Goal: Task Accomplishment & Management: Manage account settings

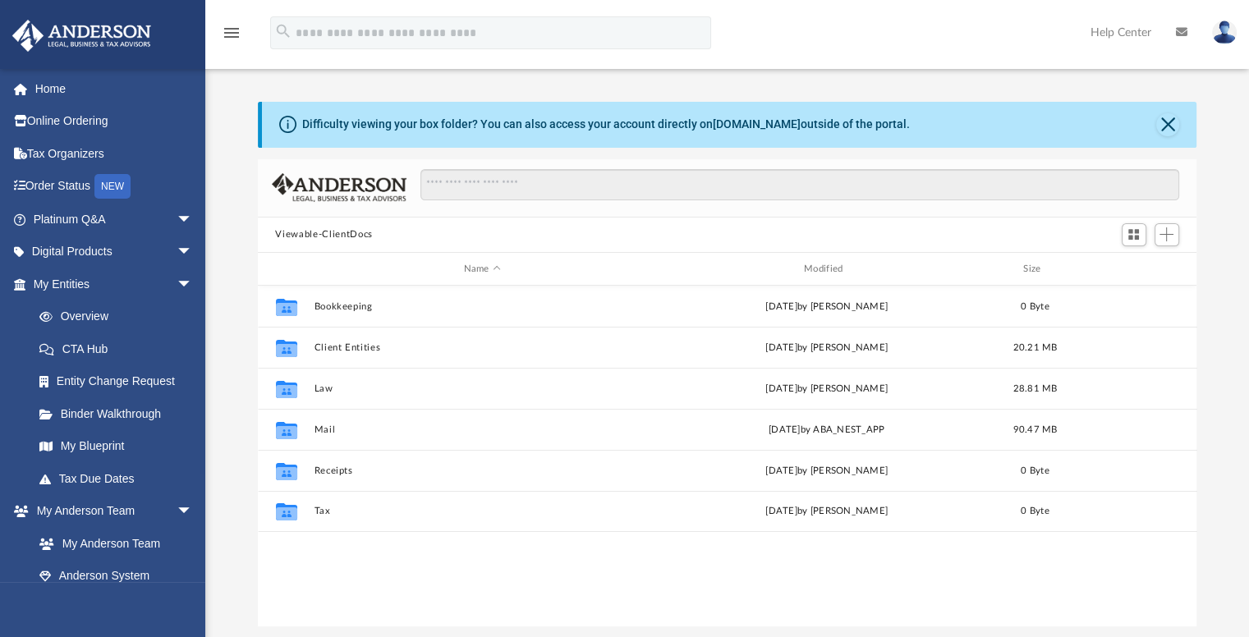
scroll to position [361, 927]
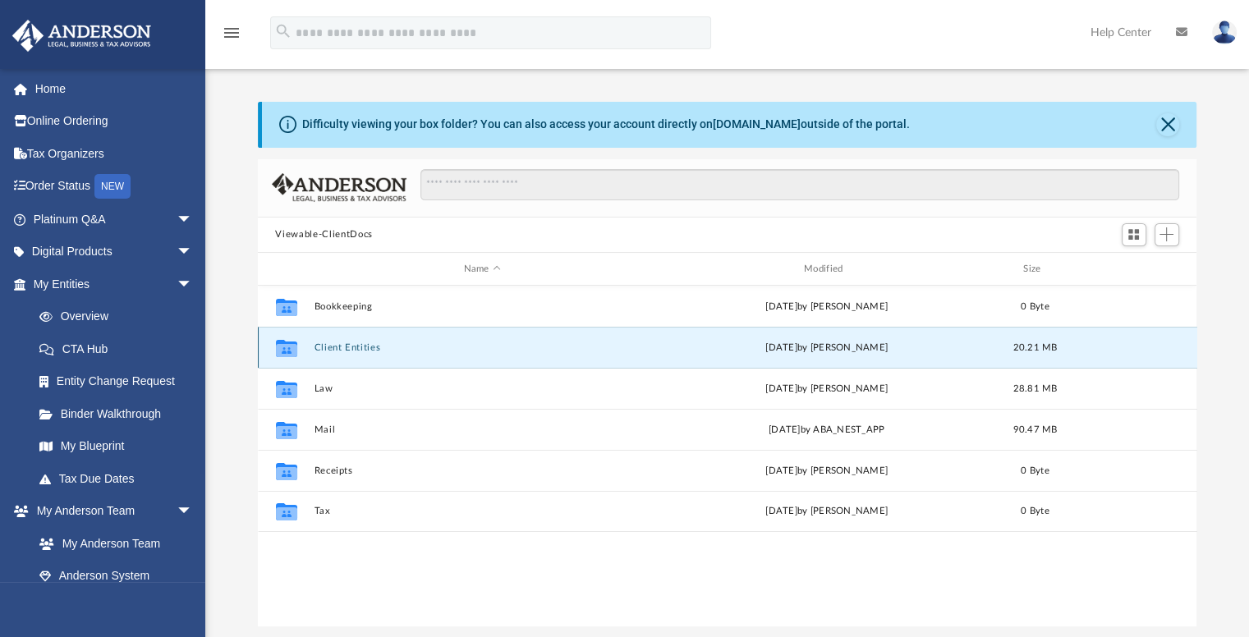
click at [352, 346] on button "Client Entities" at bounding box center [482, 348] width 337 height 11
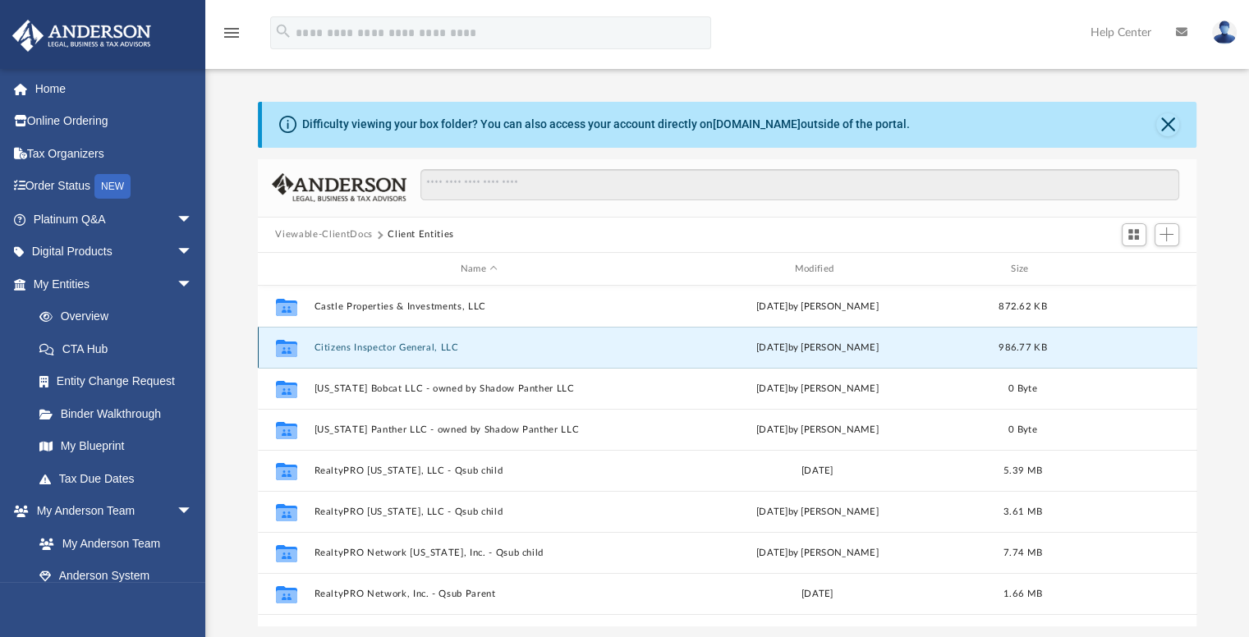
click at [378, 349] on button "Citizens Inspector General, LLC" at bounding box center [479, 348] width 331 height 11
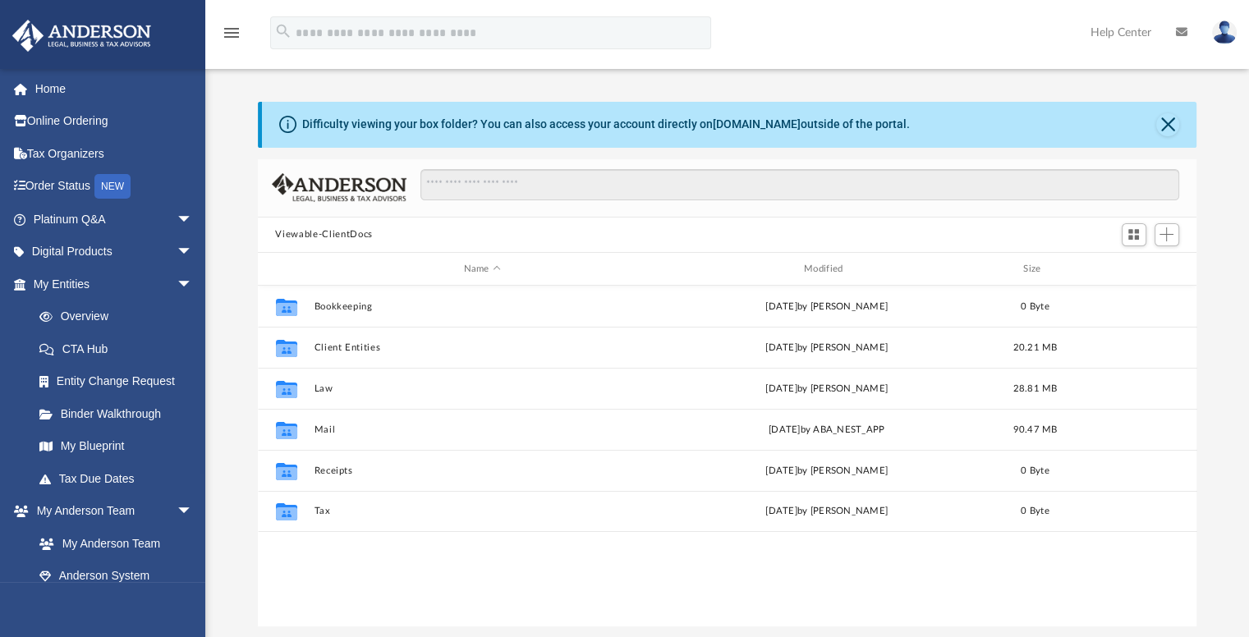
scroll to position [361, 927]
click at [352, 233] on button "Viewable-ClientDocs" at bounding box center [323, 235] width 97 height 15
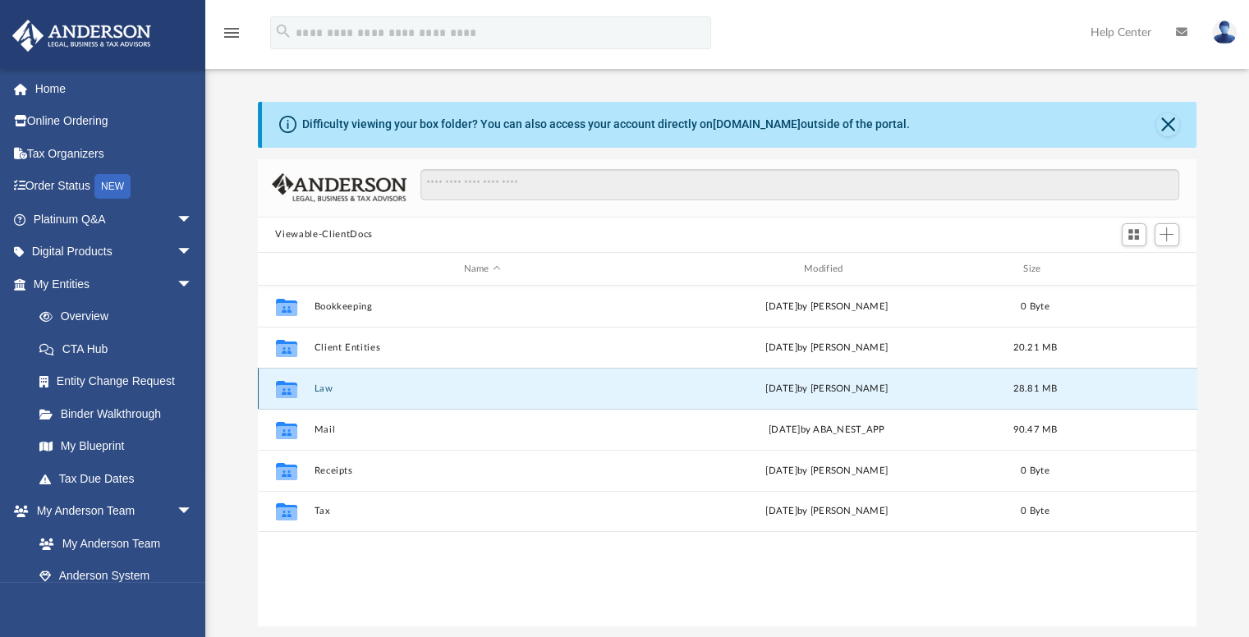
click at [319, 390] on button "Law" at bounding box center [482, 389] width 337 height 11
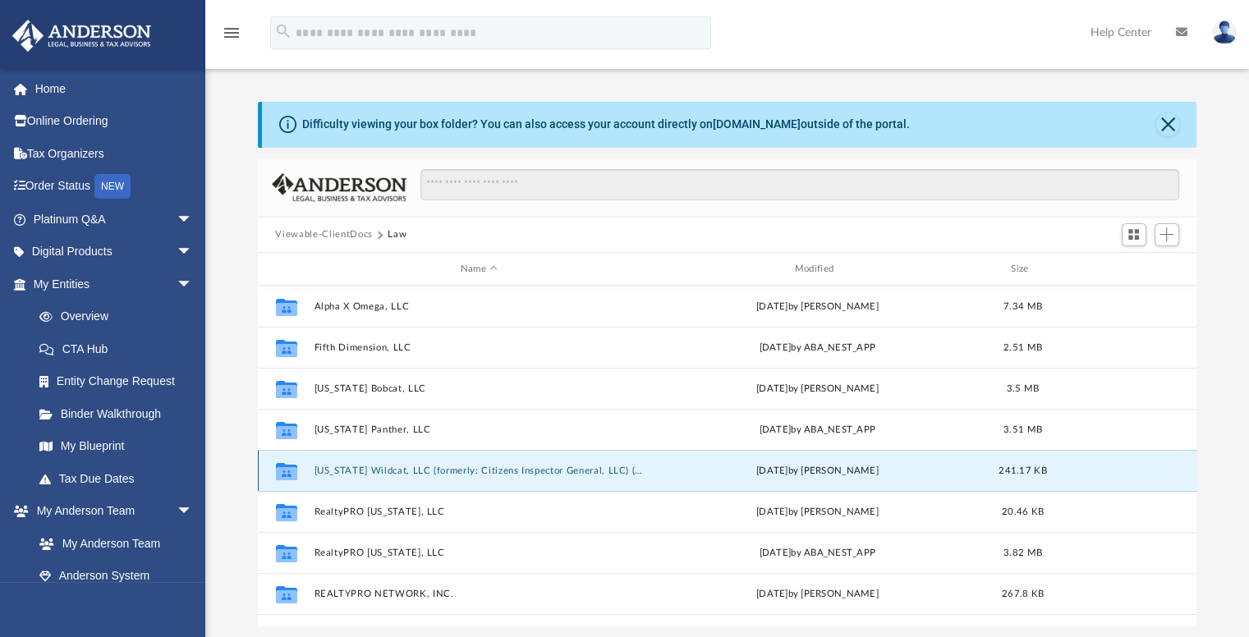
click at [421, 469] on button "Florida Wildcat, LLC (formerly: Citizens Inspector General, LLC) (Client Formed)" at bounding box center [479, 471] width 331 height 11
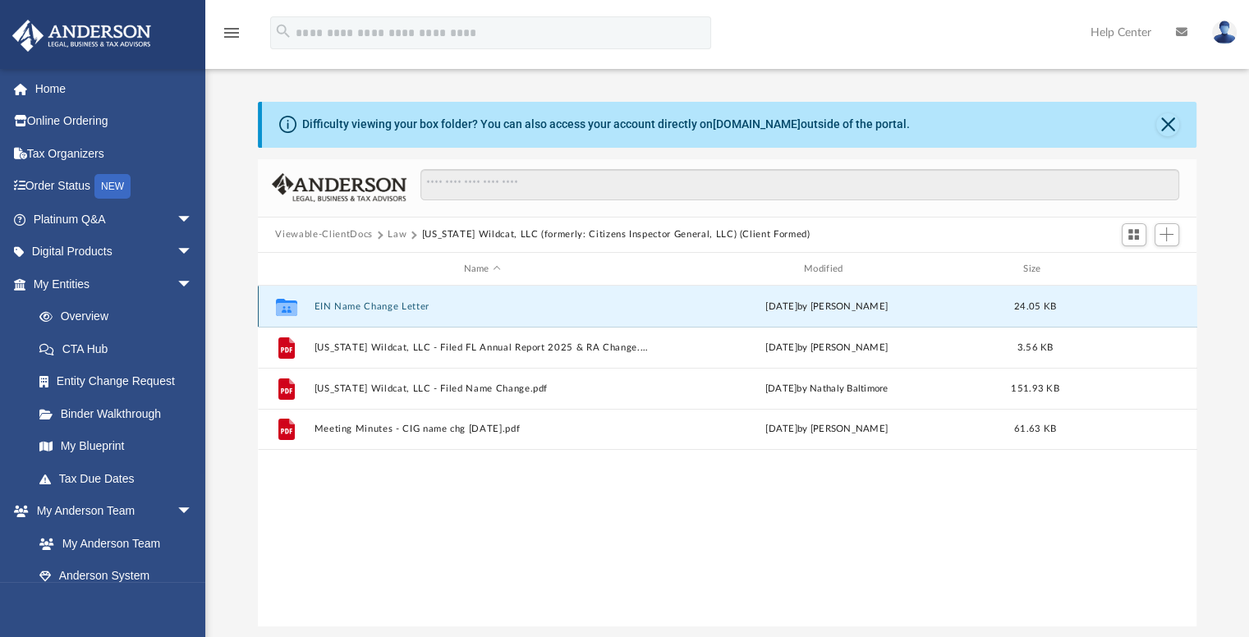
click at [396, 306] on button "EIN Name Change Letter" at bounding box center [482, 306] width 337 height 11
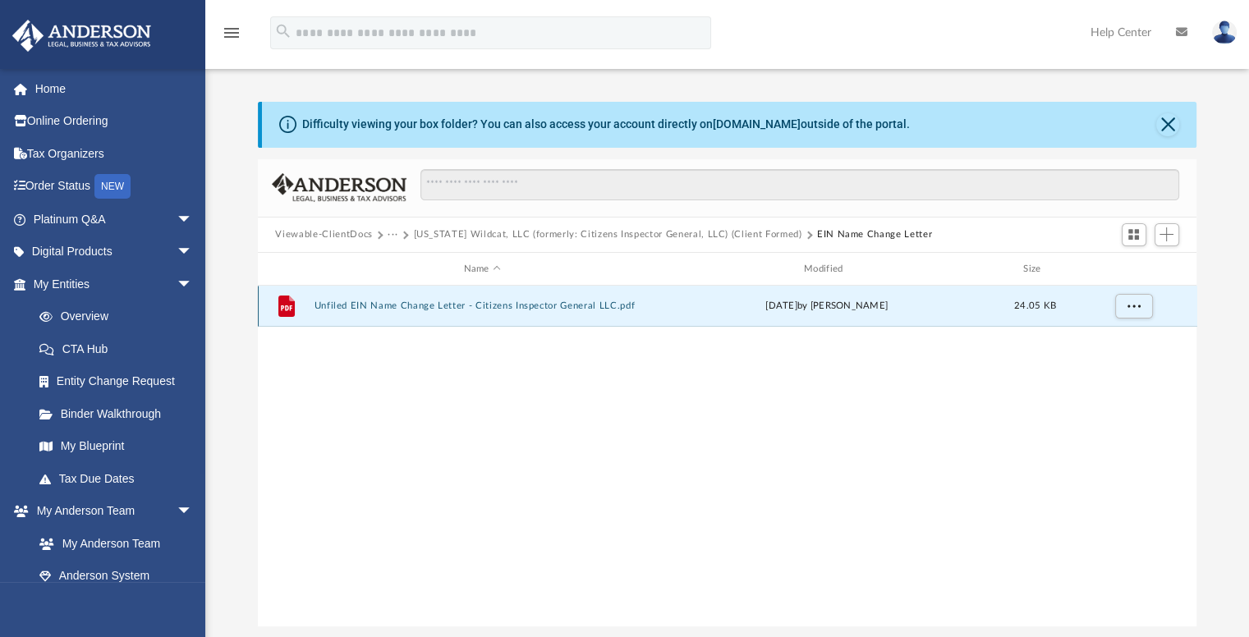
click at [452, 306] on button "Unfiled EIN Name Change Letter - Citizens Inspector General LLC.pdf" at bounding box center [482, 306] width 337 height 11
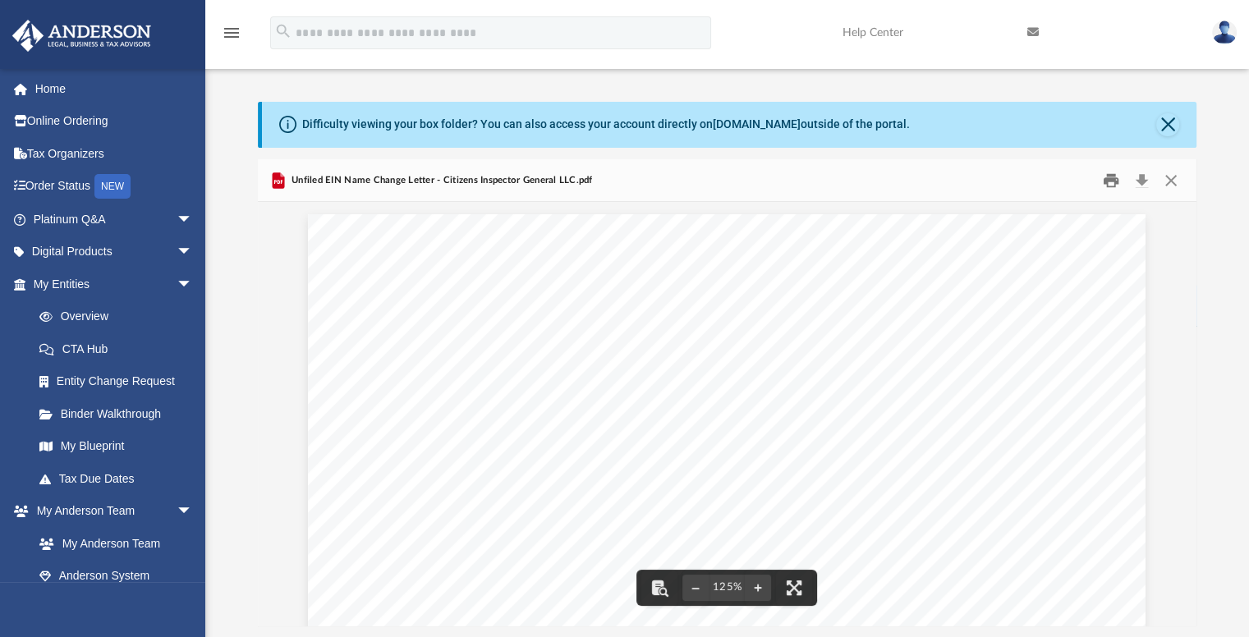
click at [1111, 179] on button "Print" at bounding box center [1111, 180] width 33 height 25
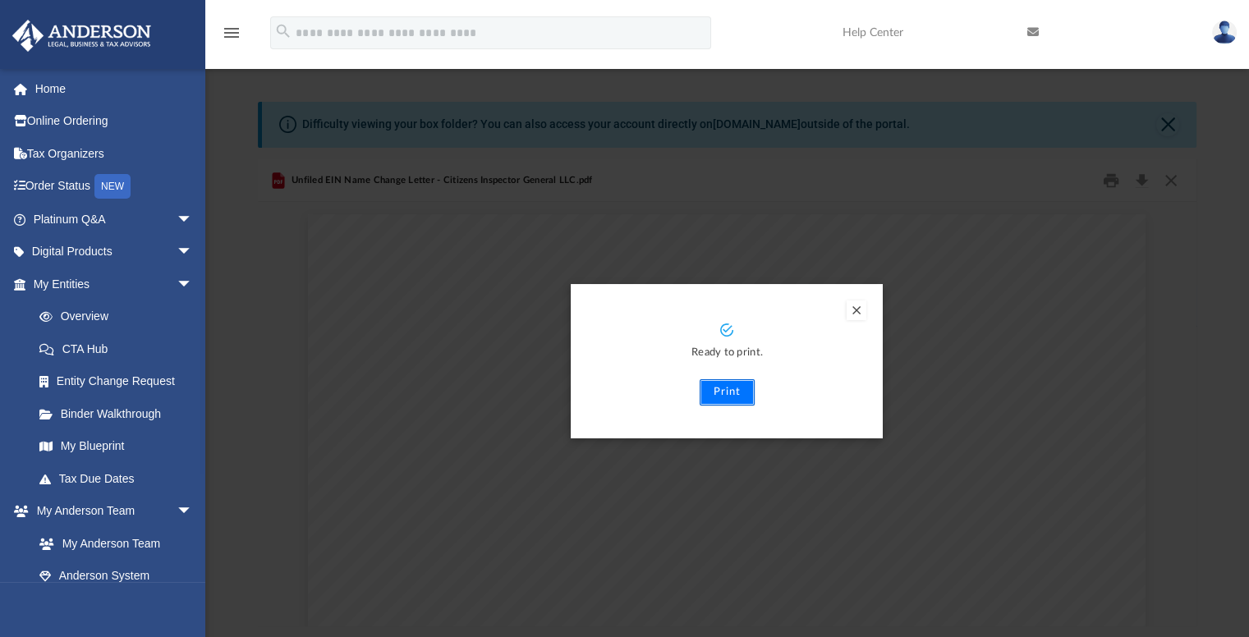
click at [726, 391] on button "Print" at bounding box center [727, 392] width 55 height 26
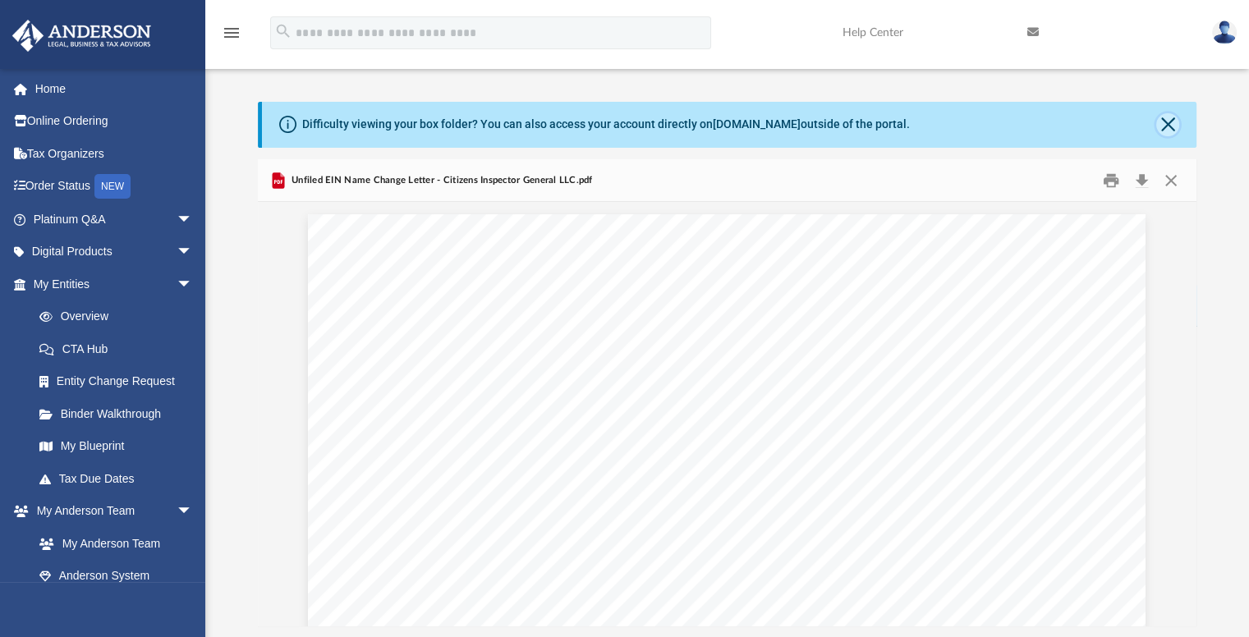
click at [1167, 126] on button "Close" at bounding box center [1168, 124] width 23 height 23
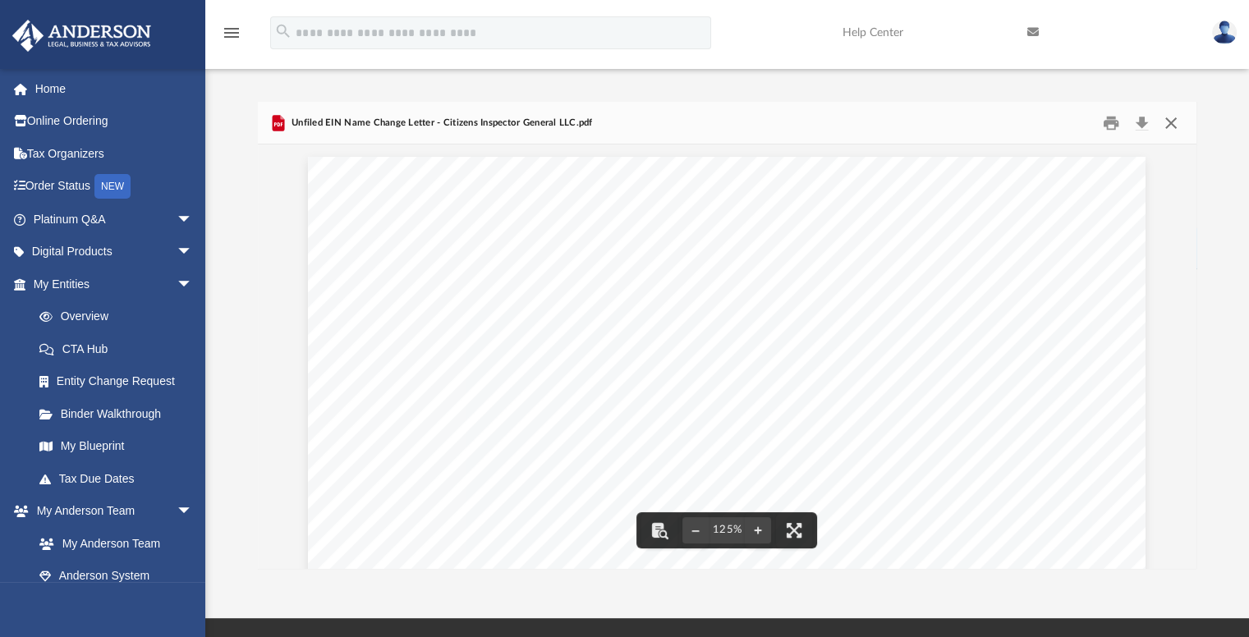
click at [1169, 122] on button "Close" at bounding box center [1172, 122] width 30 height 25
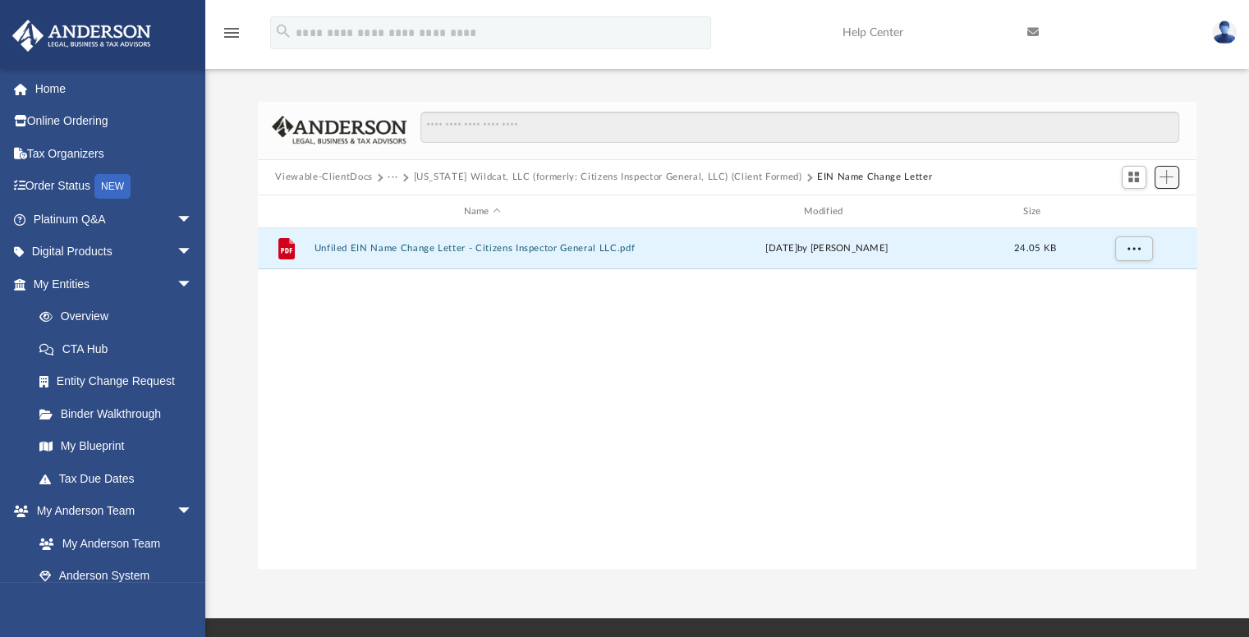
click at [1166, 177] on span "Add" at bounding box center [1167, 177] width 14 height 14
click at [1129, 208] on li "Upload" at bounding box center [1143, 209] width 53 height 17
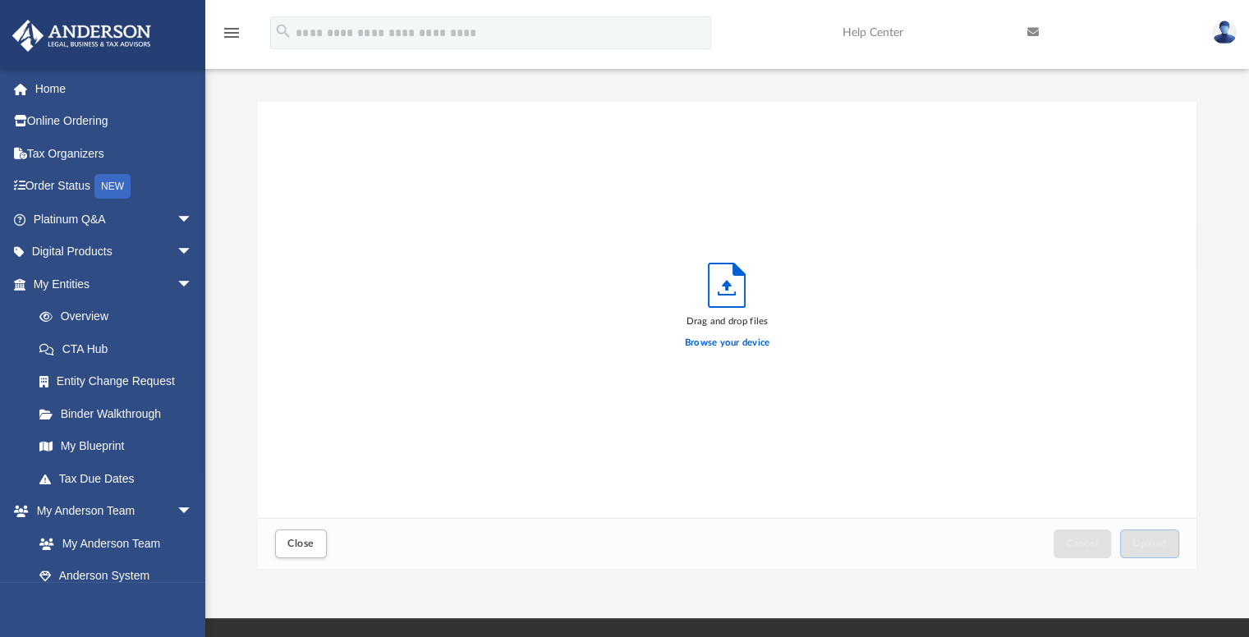
scroll to position [404, 927]
click at [556, 306] on div "Drag and drop files Browse your device" at bounding box center [728, 310] width 940 height 417
click at [655, 297] on div "Drag and drop files Browse your device" at bounding box center [728, 310] width 940 height 417
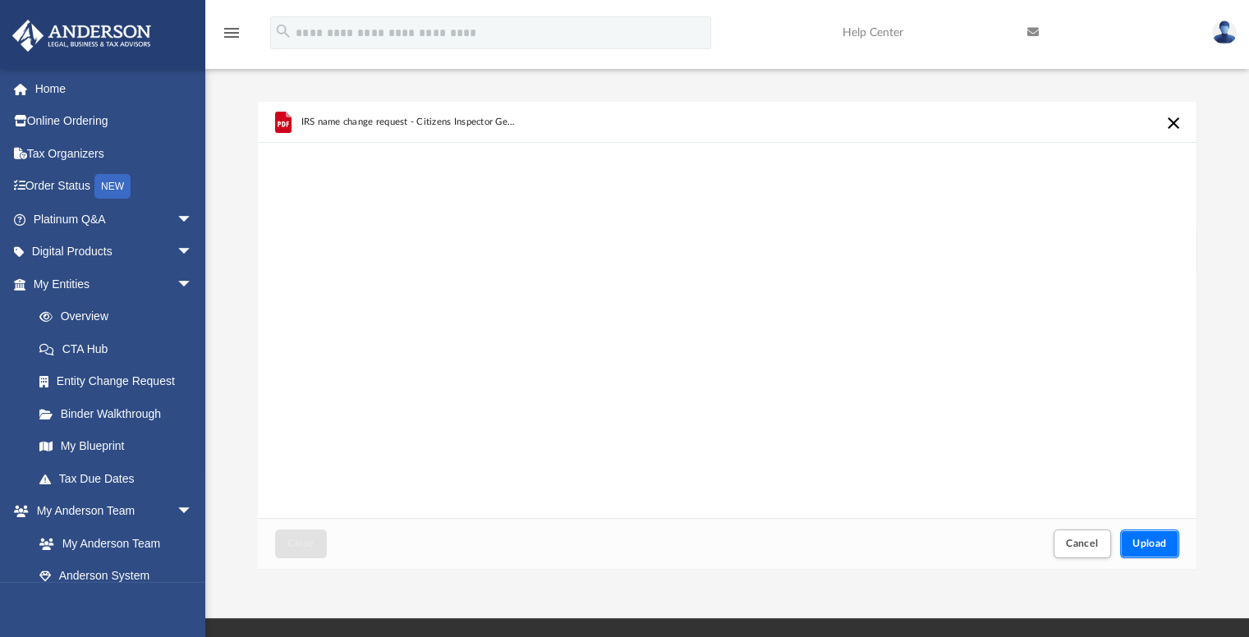
click at [1141, 536] on button "Upload" at bounding box center [1149, 544] width 59 height 29
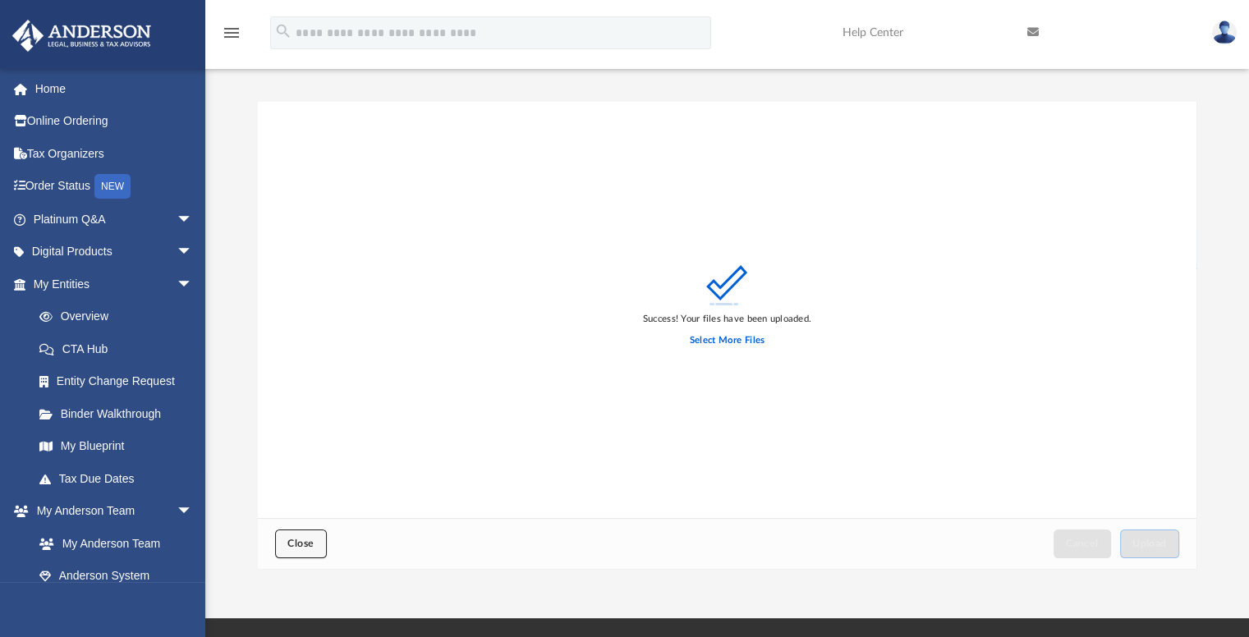
click at [302, 540] on span "Close" at bounding box center [300, 544] width 26 height 10
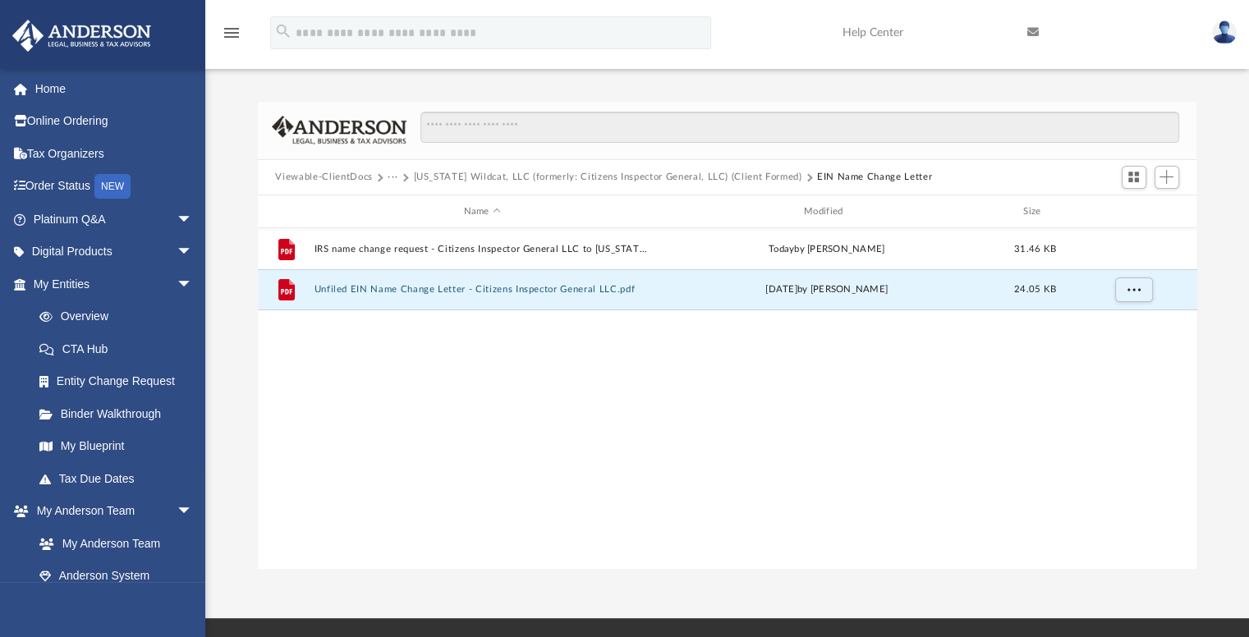
click at [342, 174] on button "Viewable-ClientDocs" at bounding box center [323, 177] width 97 height 15
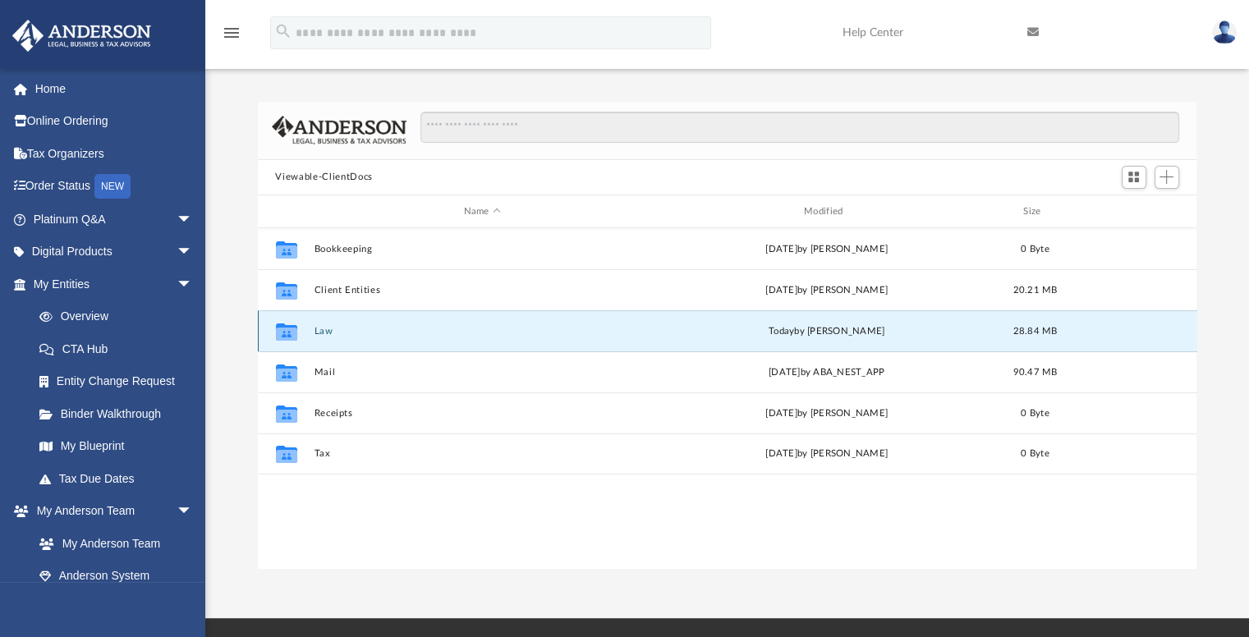
click at [319, 326] on button "Law" at bounding box center [482, 331] width 337 height 11
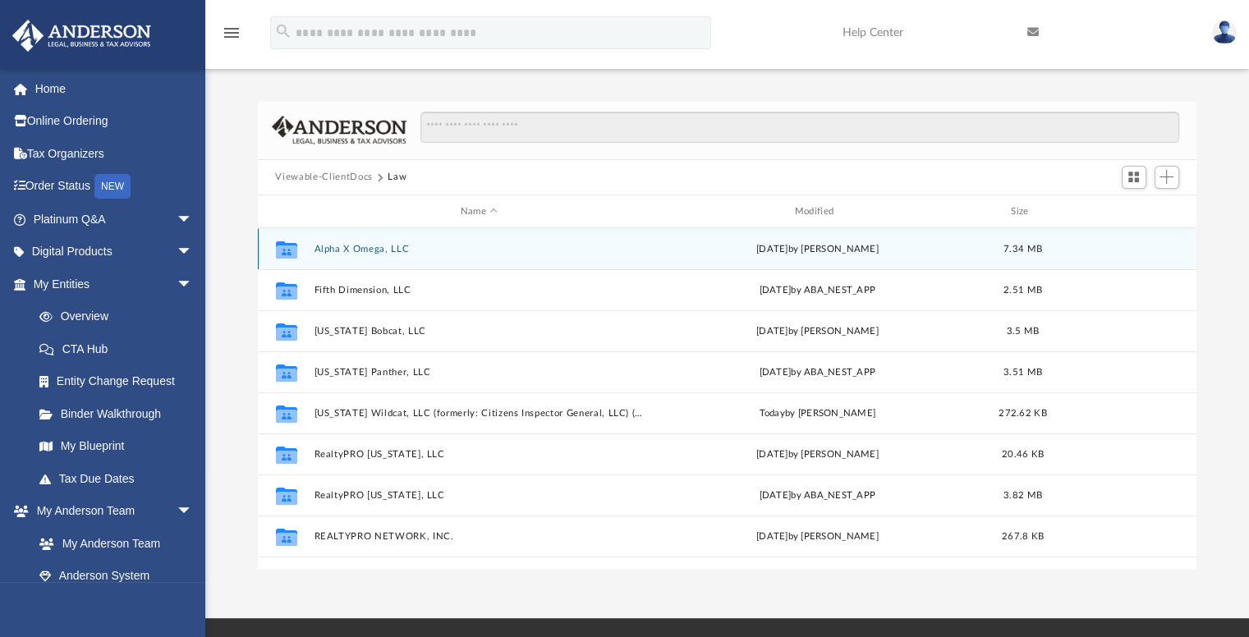
click at [375, 241] on div "Collaborated Folder Alpha X Omega, LLC Wed Sep 17 2025 by Laura Hundley 7.34 MB" at bounding box center [728, 248] width 940 height 41
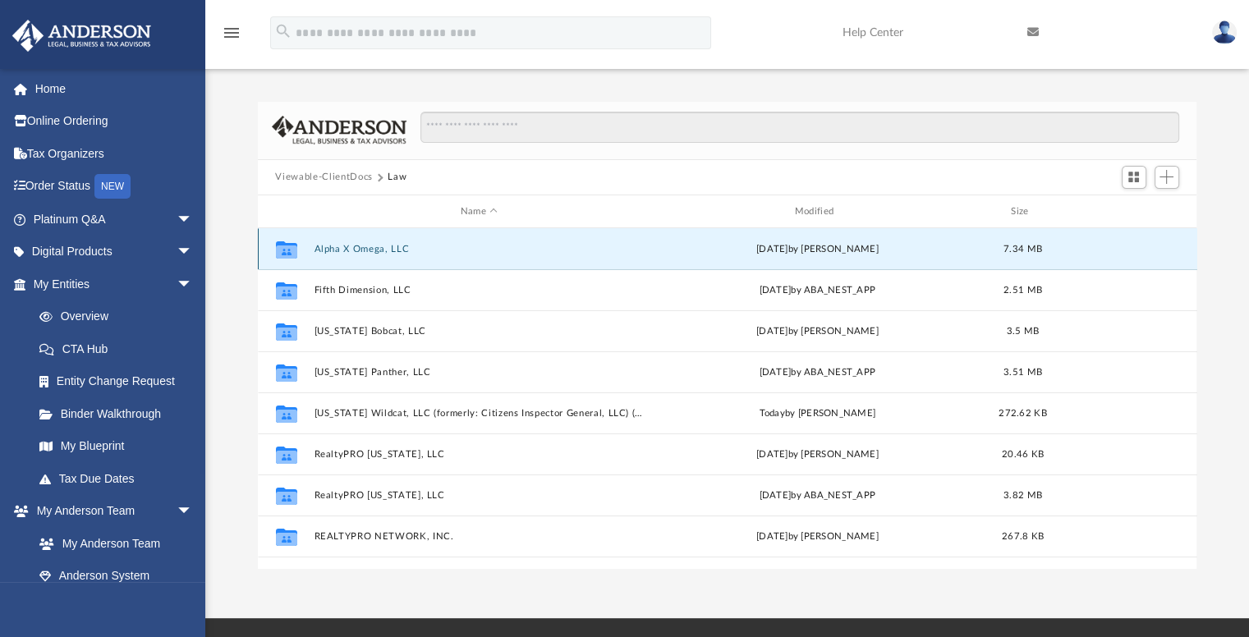
click at [375, 246] on button "Alpha X Omega, LLC" at bounding box center [479, 249] width 331 height 11
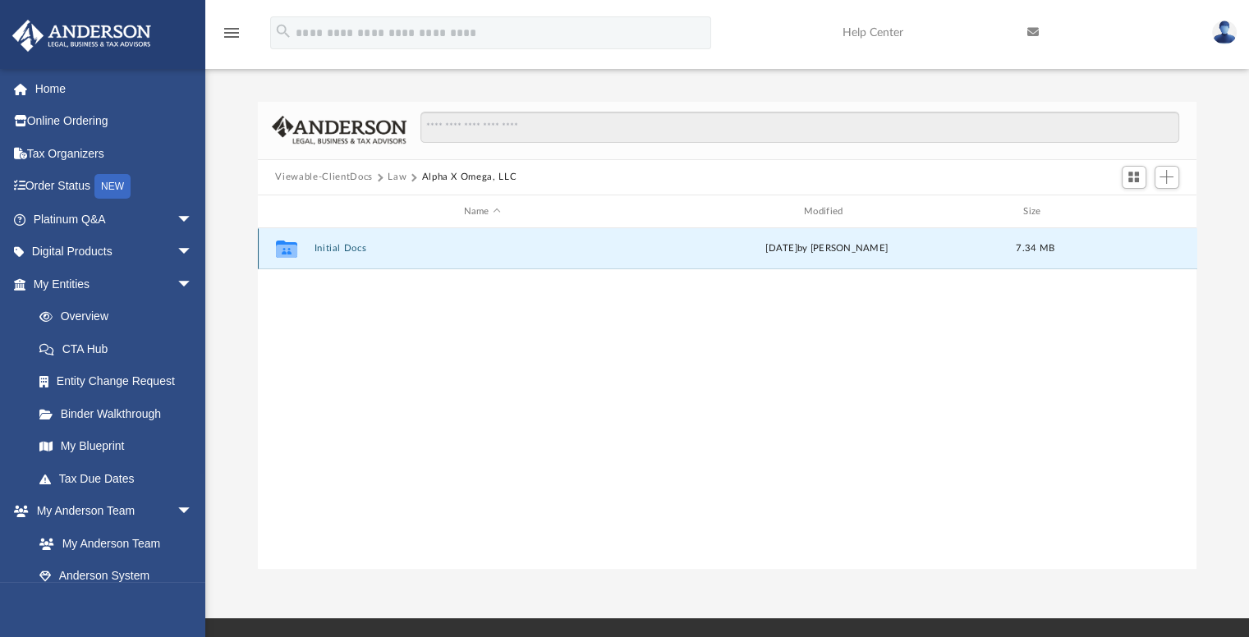
click at [348, 250] on button "Initial Docs" at bounding box center [482, 249] width 337 height 11
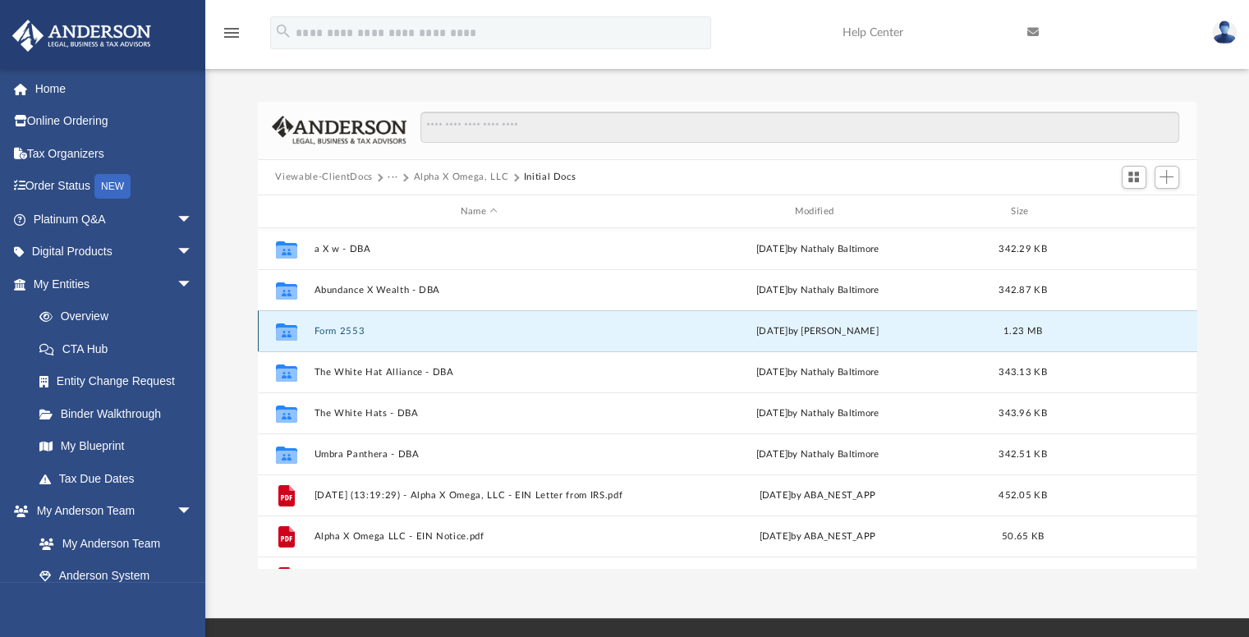
click at [342, 326] on button "Form 2553" at bounding box center [479, 331] width 331 height 11
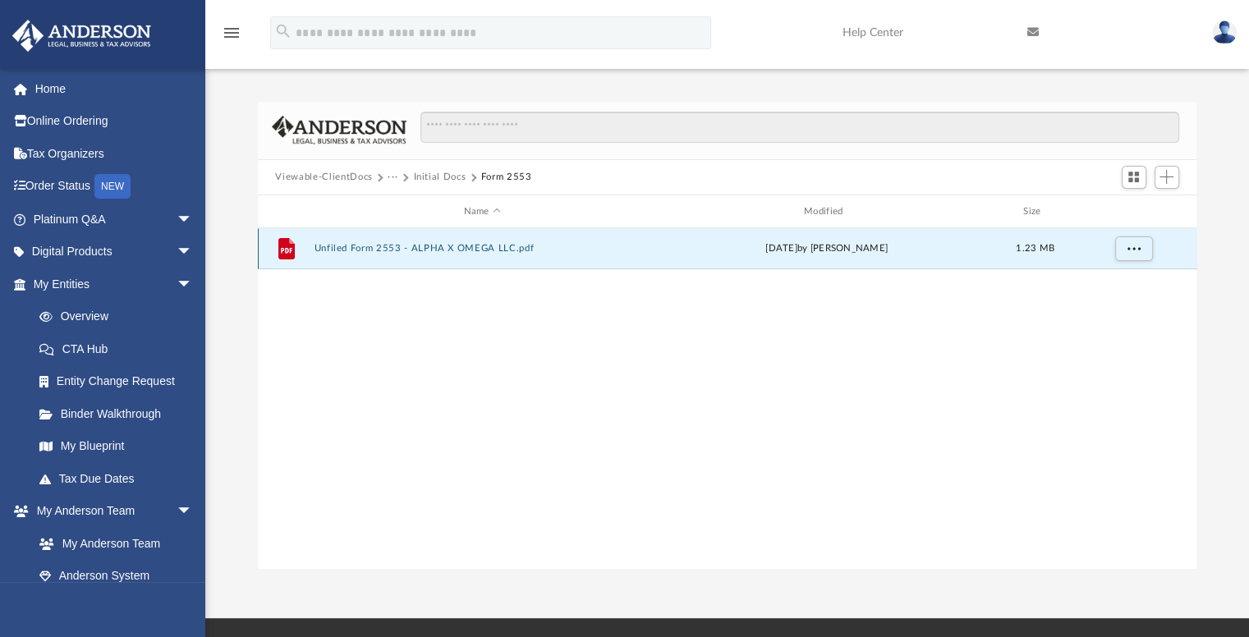
click at [477, 251] on button "Unfiled Form 2553 - ALPHA X OMEGA LLC.pdf" at bounding box center [482, 249] width 337 height 11
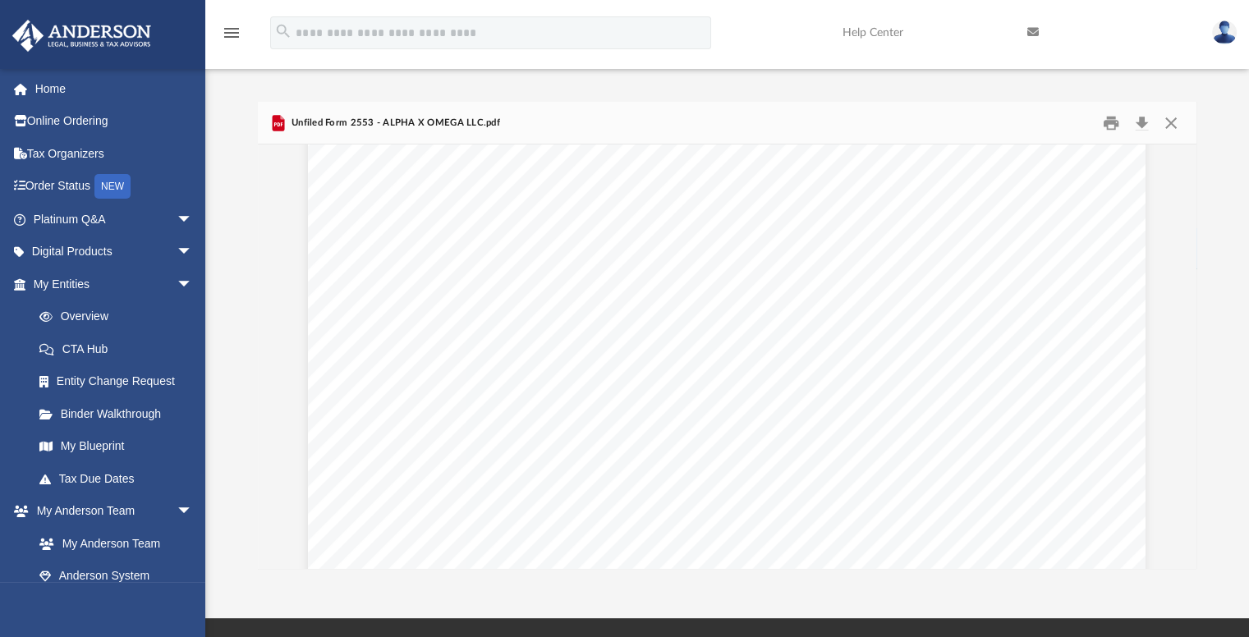
scroll to position [0, 0]
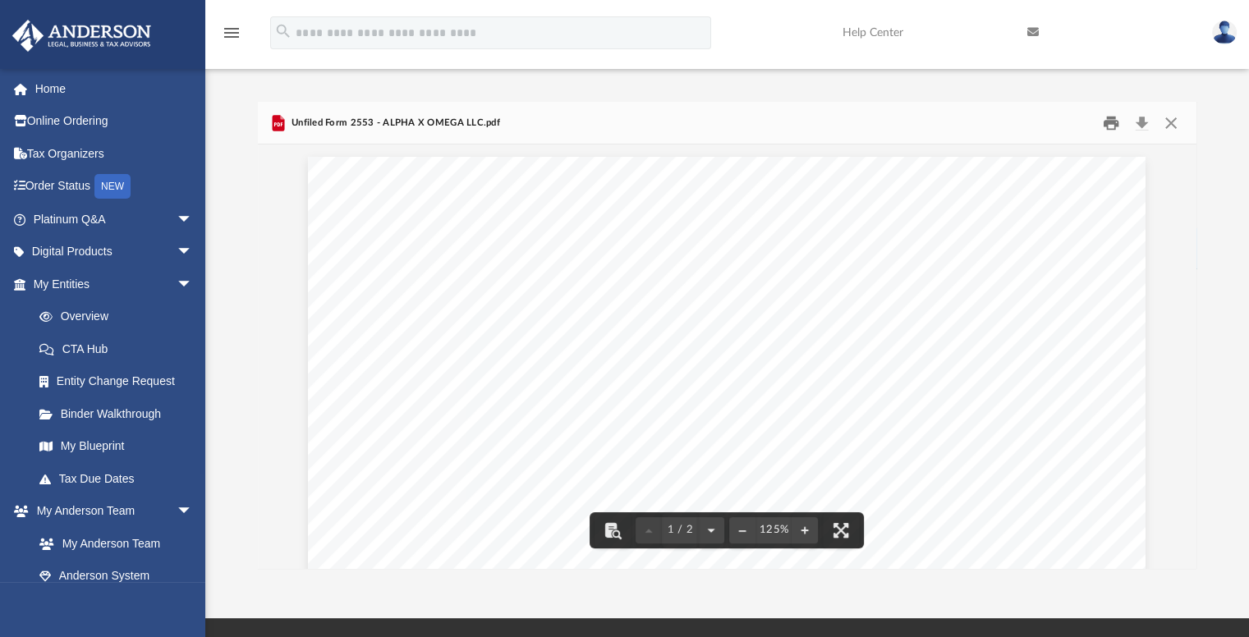
click at [1115, 121] on button "Print" at bounding box center [1111, 122] width 33 height 25
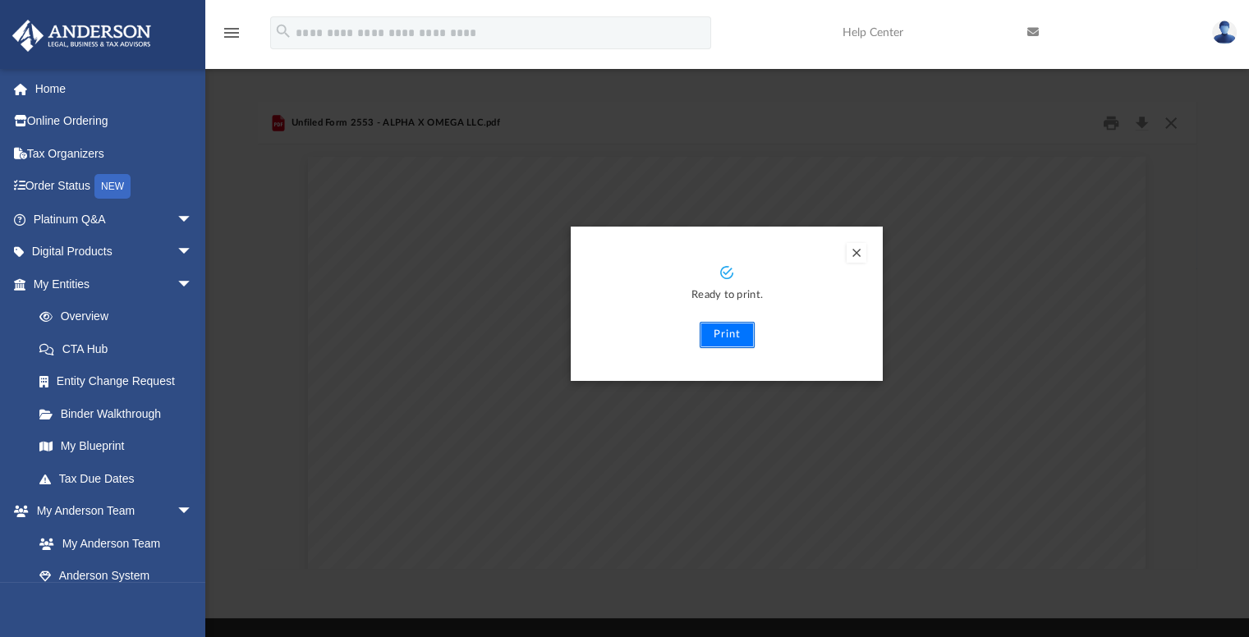
click at [720, 335] on button "Print" at bounding box center [727, 335] width 55 height 26
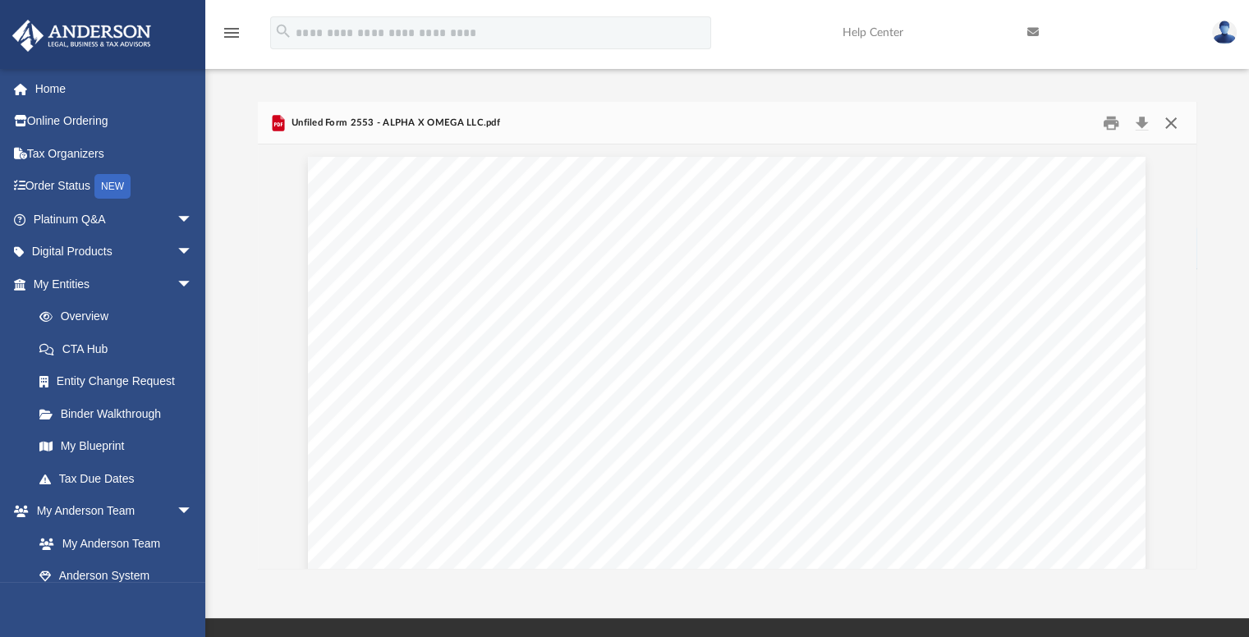
click at [1171, 124] on button "Close" at bounding box center [1172, 122] width 30 height 25
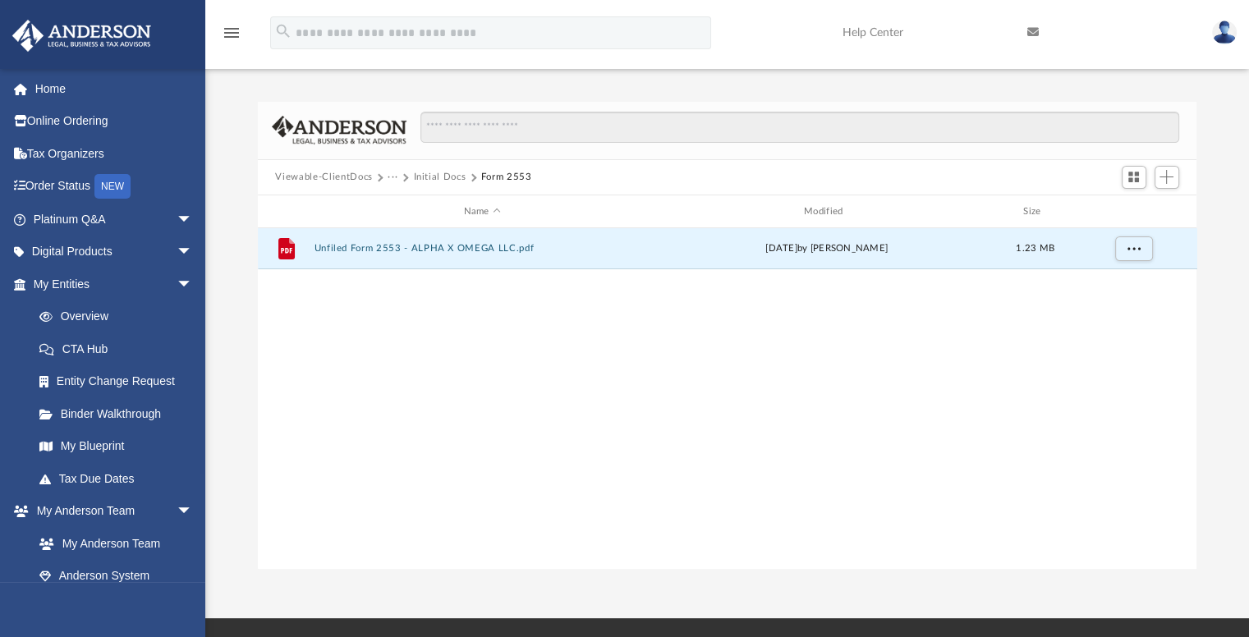
click at [450, 176] on button "Initial Docs" at bounding box center [439, 177] width 53 height 15
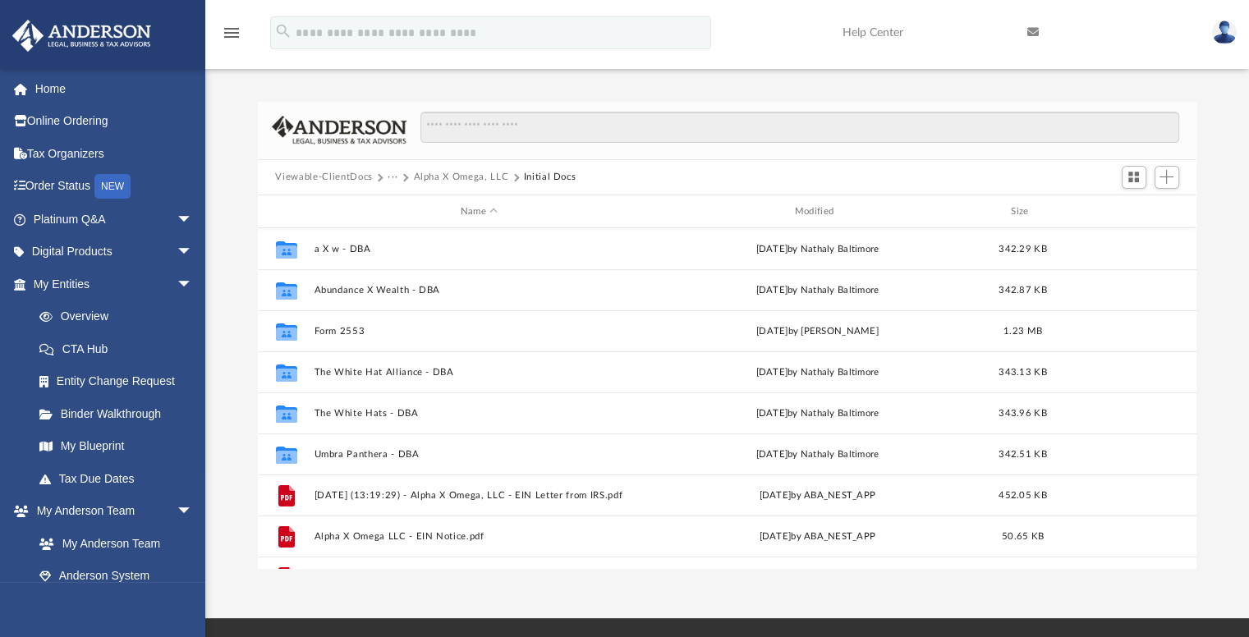
click at [710, 581] on div "App danbiro@protonmail.com Sign Out danbiro@protonmail.com Home Online Ordering…" at bounding box center [624, 309] width 1249 height 619
click at [1166, 177] on span "Add" at bounding box center [1167, 177] width 14 height 14
click at [1129, 211] on li "Upload" at bounding box center [1143, 209] width 53 height 17
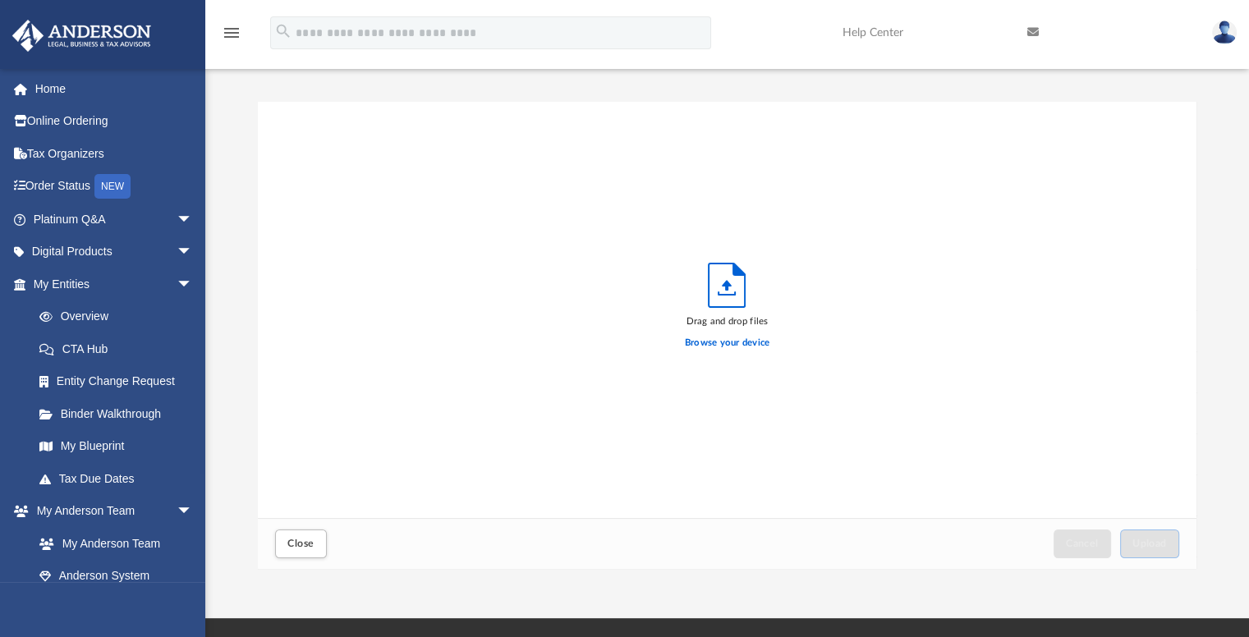
scroll to position [404, 927]
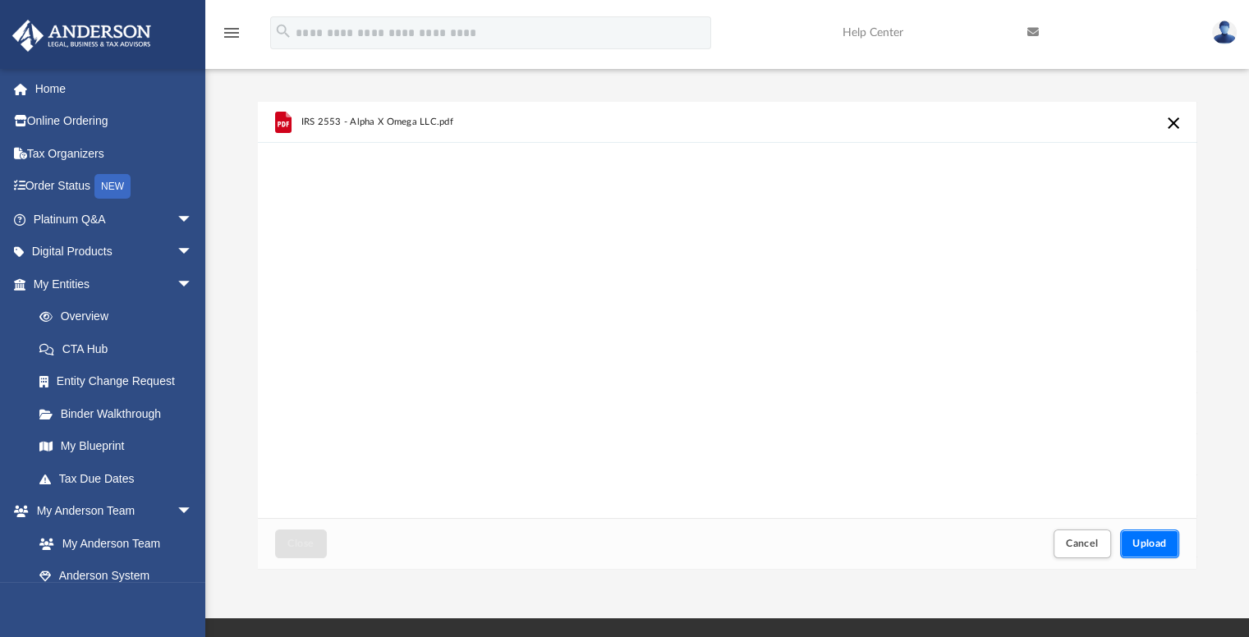
click at [1152, 542] on span "Upload" at bounding box center [1150, 544] width 34 height 10
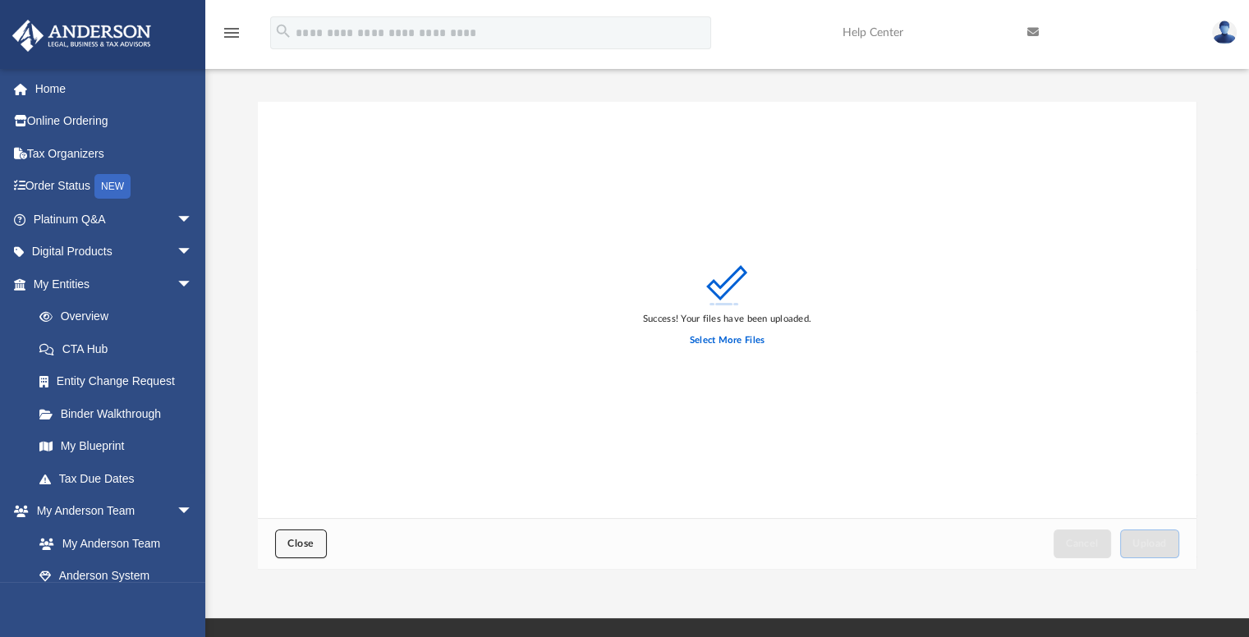
click at [306, 540] on span "Close" at bounding box center [300, 544] width 26 height 10
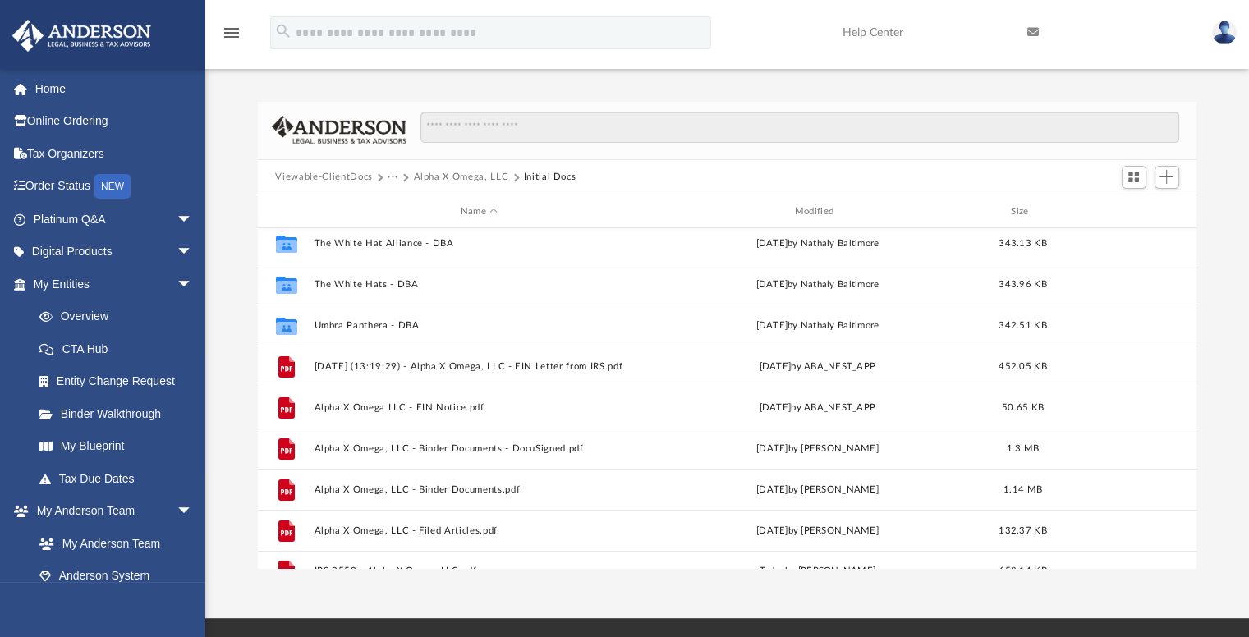
scroll to position [152, 0]
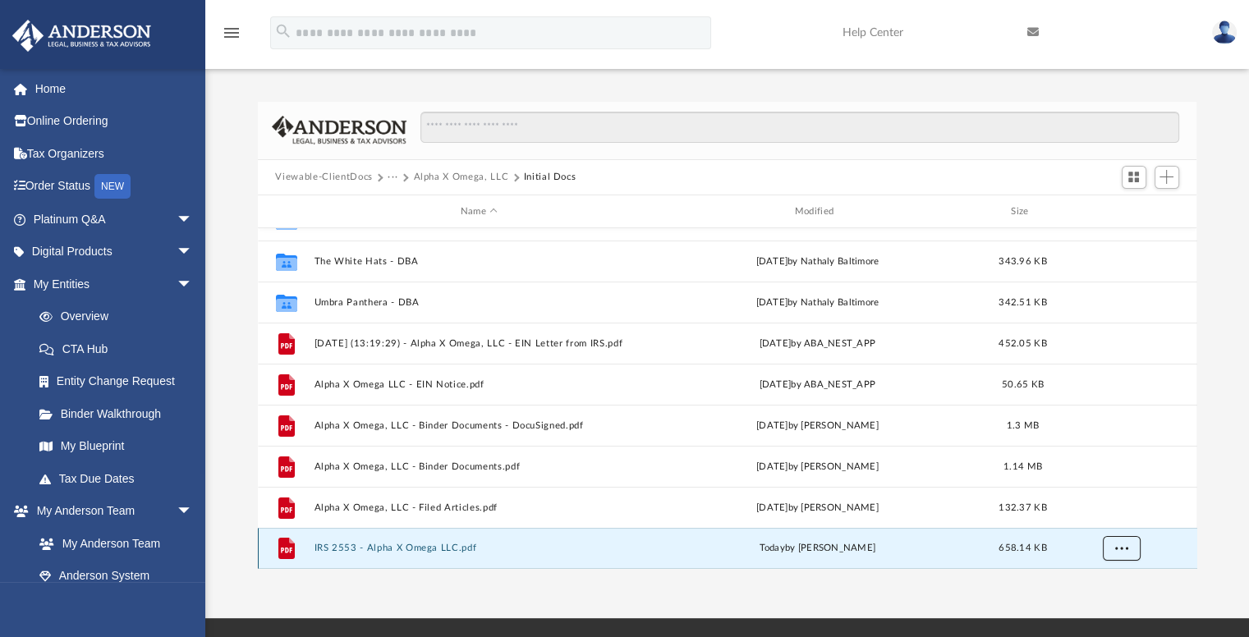
click at [1128, 550] on button "More options" at bounding box center [1121, 549] width 38 height 25
click at [427, 546] on button "IRS 2553 - Alpha X Omega LLC.pdf" at bounding box center [479, 549] width 331 height 11
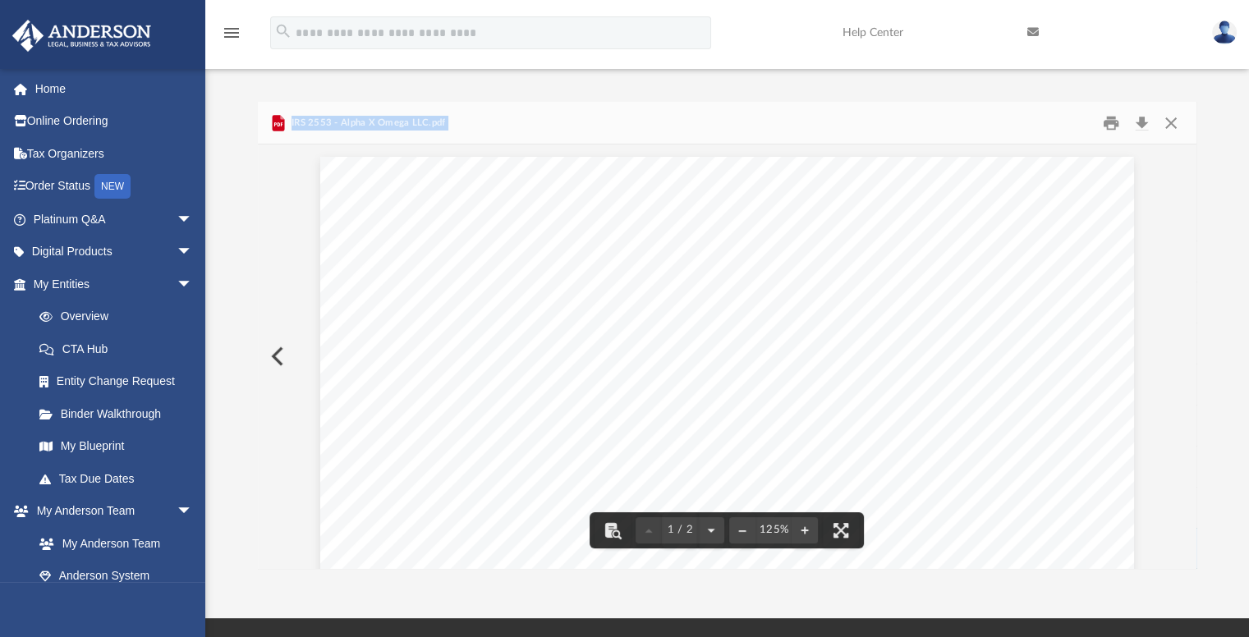
drag, startPoint x: 1192, startPoint y: 195, endPoint x: 1190, endPoint y: 261, distance: 66.6
click at [1190, 261] on div "Viewable-ClientDocs ··· Alpha X Omega, LLC Initial Docs Name Modified Size Coll…" at bounding box center [728, 335] width 940 height 467
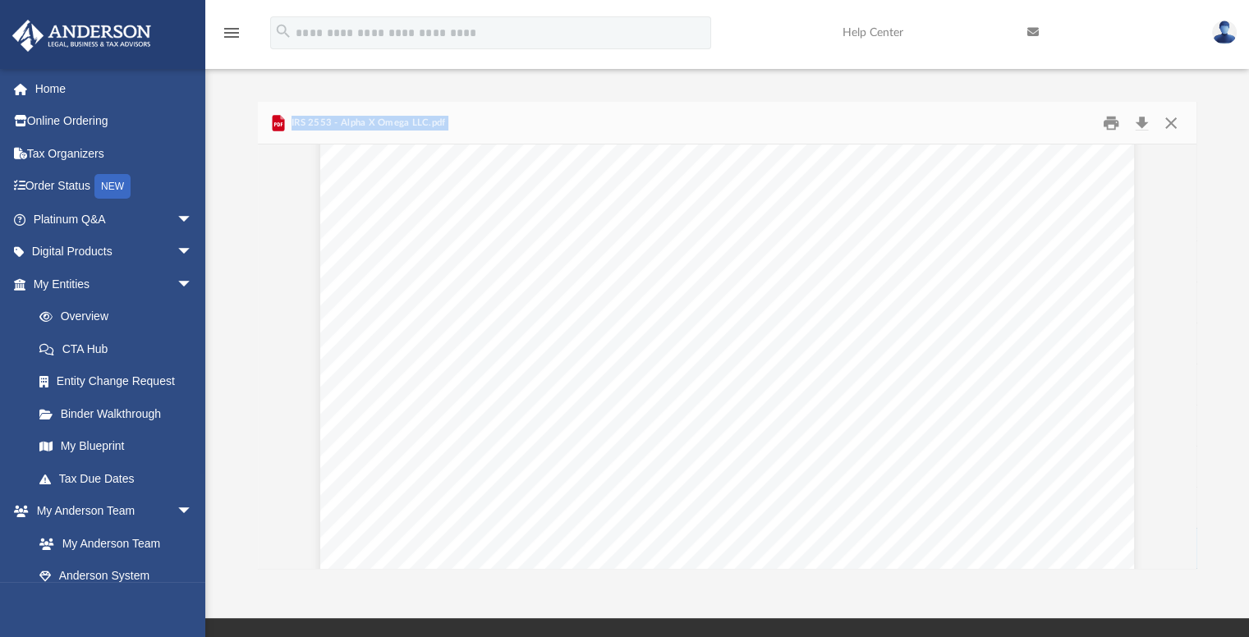
scroll to position [0, 0]
click at [1217, 106] on div "Difficulty viewing your box folder? You can also access your account directly o…" at bounding box center [727, 335] width 1044 height 467
click at [1176, 124] on button "Close" at bounding box center [1172, 122] width 30 height 25
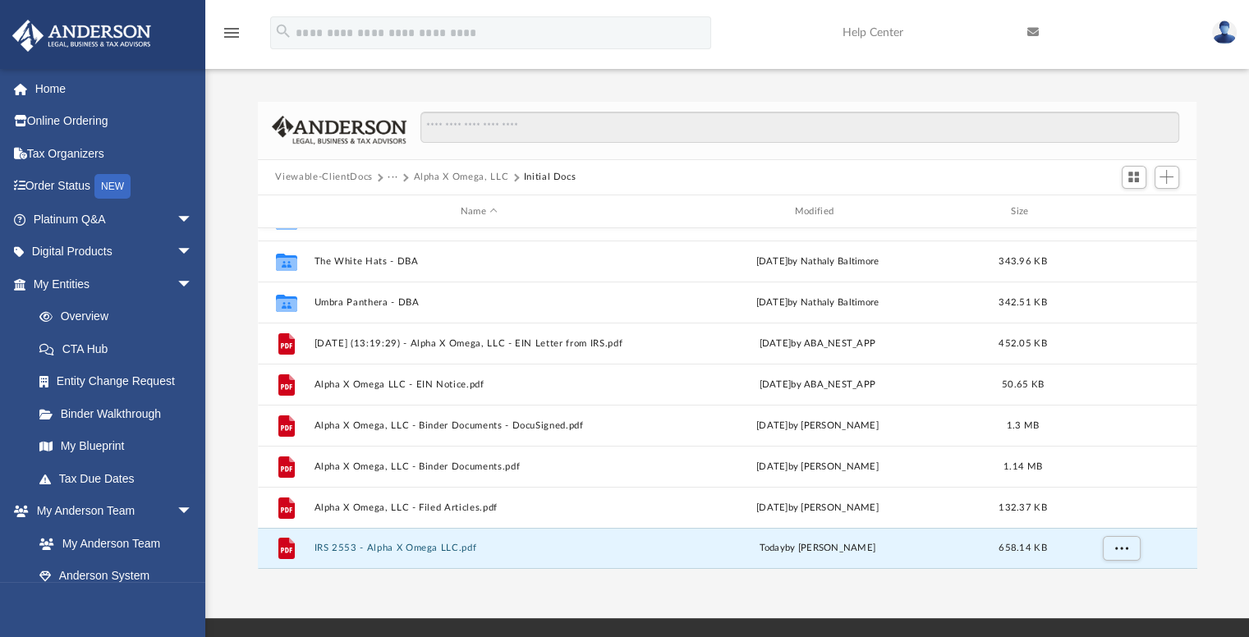
click at [334, 178] on button "Viewable-ClientDocs" at bounding box center [323, 177] width 97 height 15
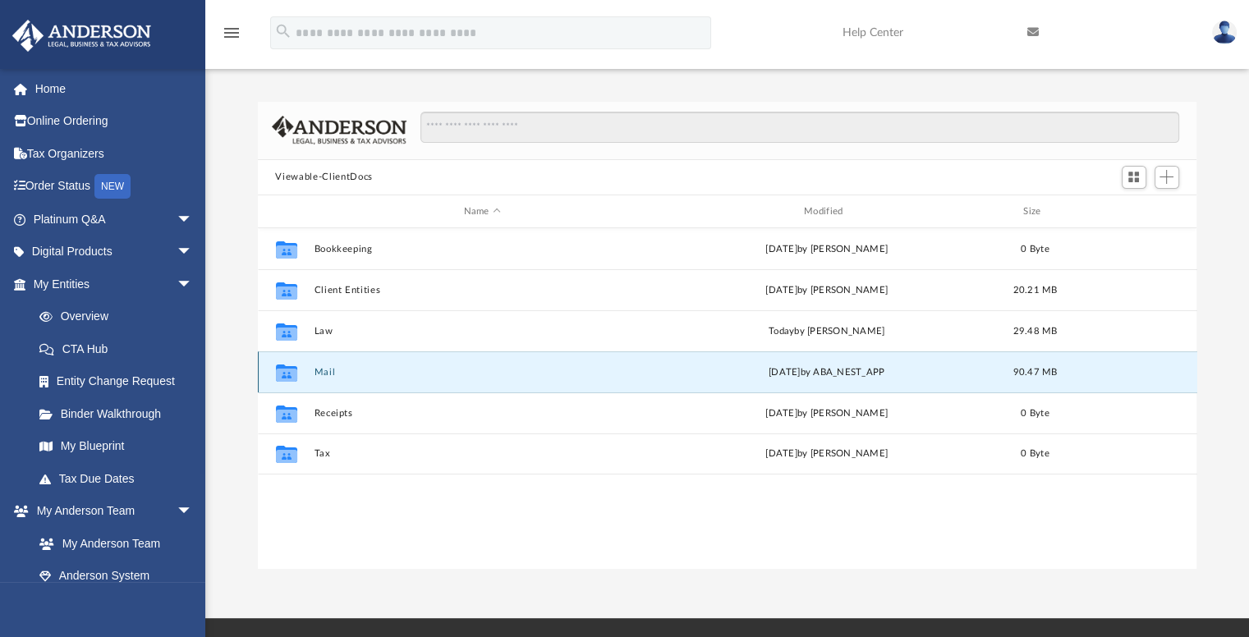
click at [331, 369] on button "Mail" at bounding box center [482, 372] width 337 height 11
click at [318, 371] on button "Mail" at bounding box center [482, 372] width 337 height 11
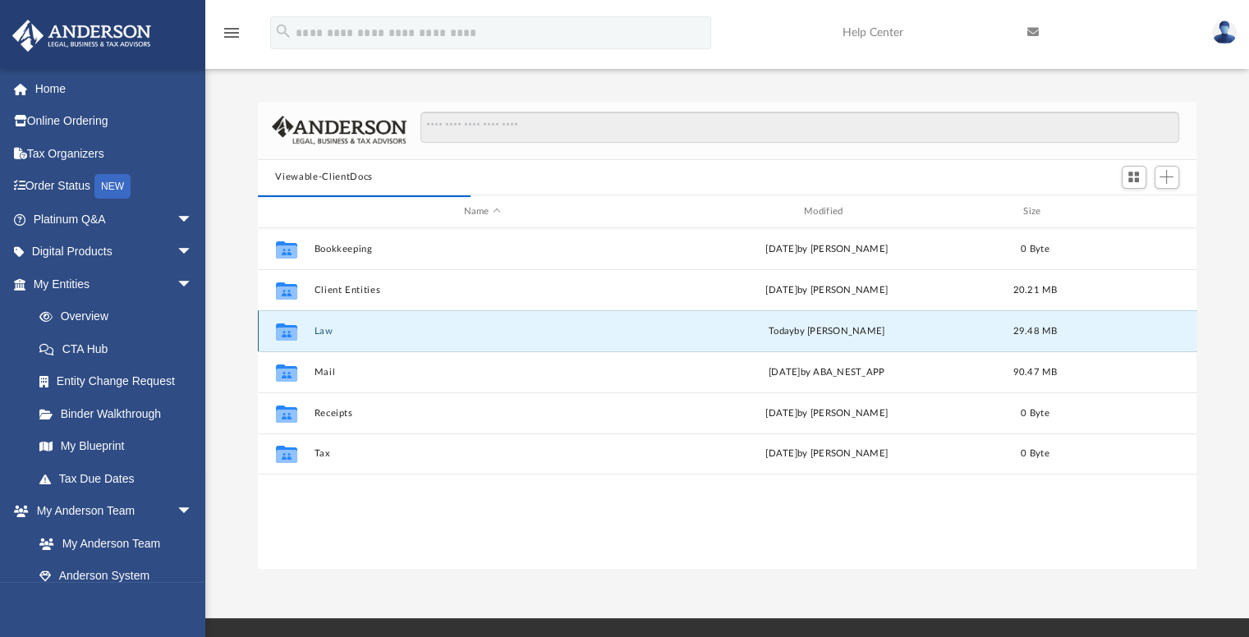
click at [324, 334] on button "Law" at bounding box center [482, 331] width 337 height 11
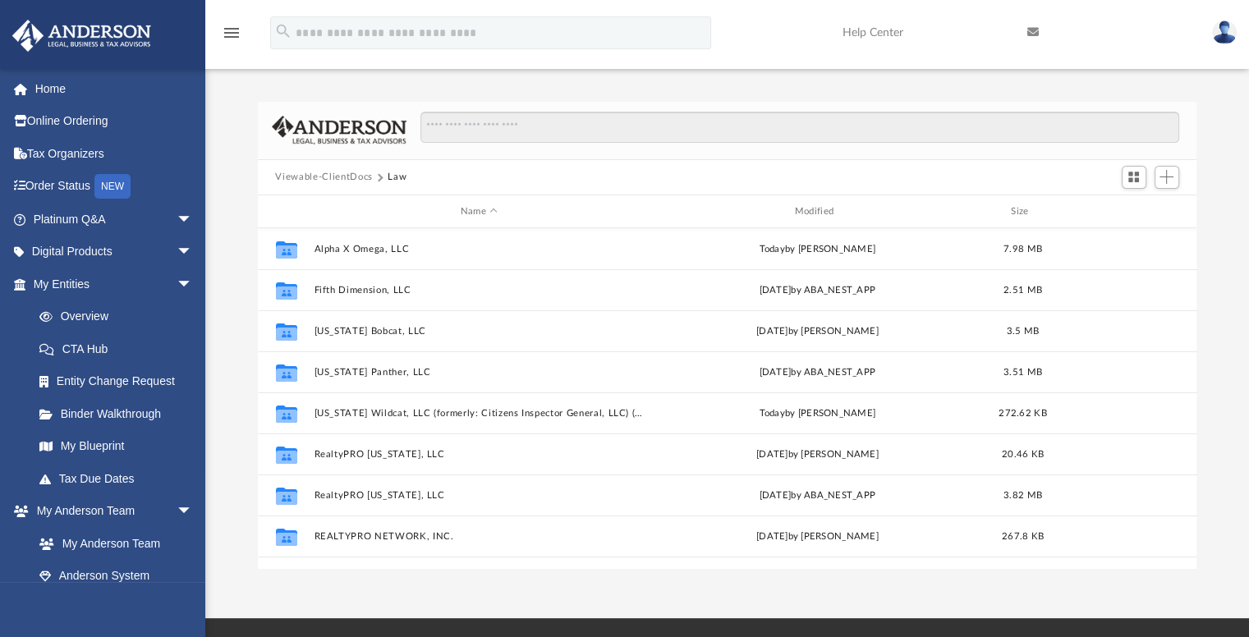
click at [348, 174] on button "Viewable-ClientDocs" at bounding box center [323, 177] width 97 height 15
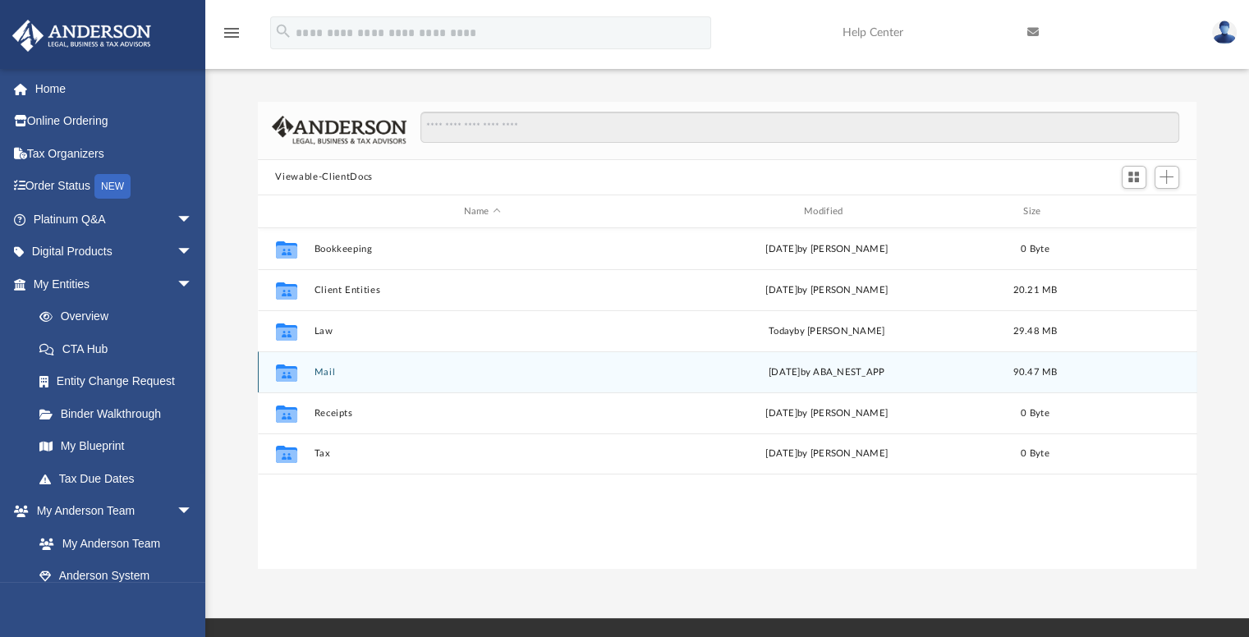
click at [320, 370] on button "Mail" at bounding box center [482, 372] width 337 height 11
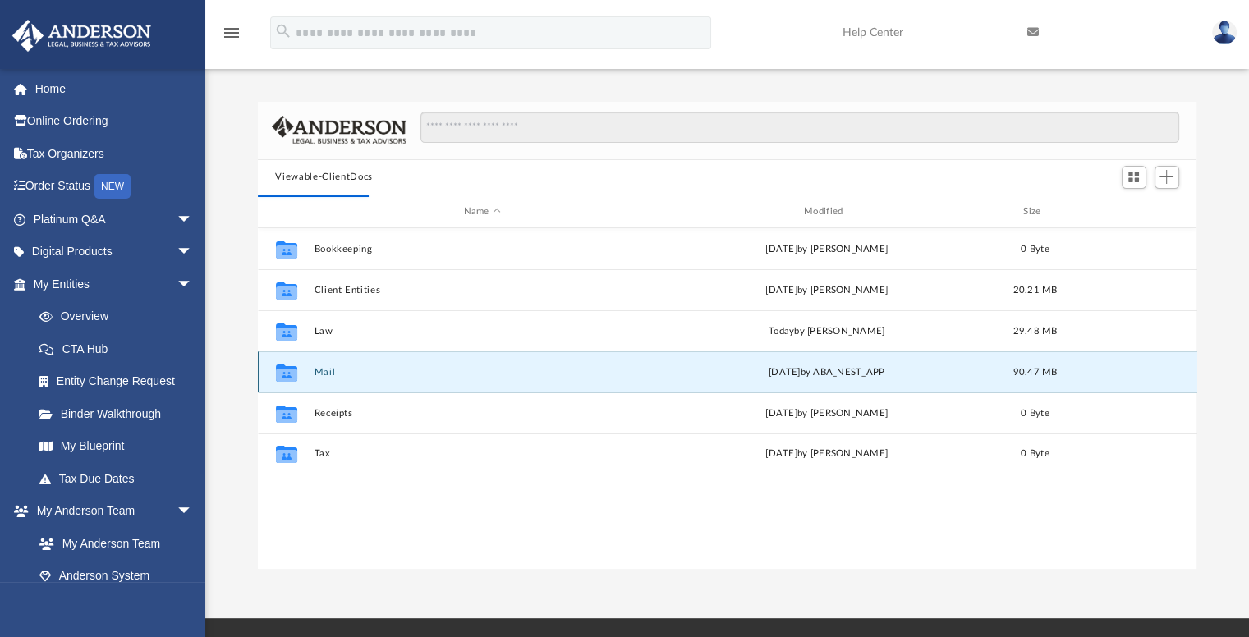
click at [326, 370] on button "Mail" at bounding box center [482, 372] width 337 height 11
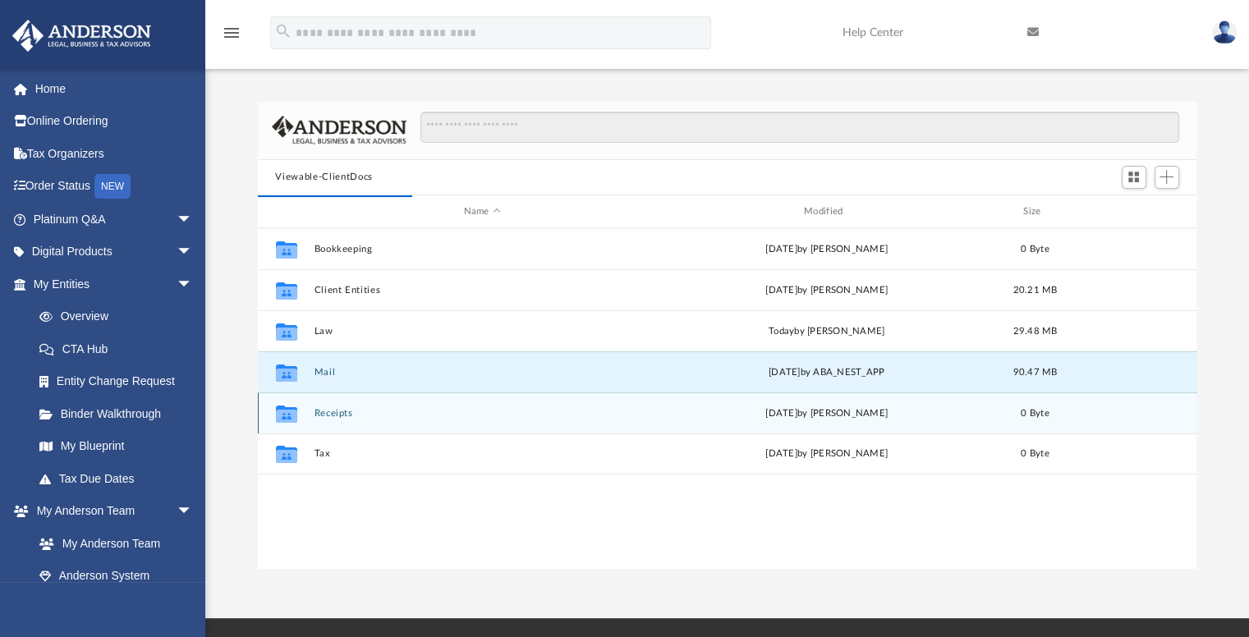
click at [332, 416] on button "Receipts" at bounding box center [482, 413] width 337 height 11
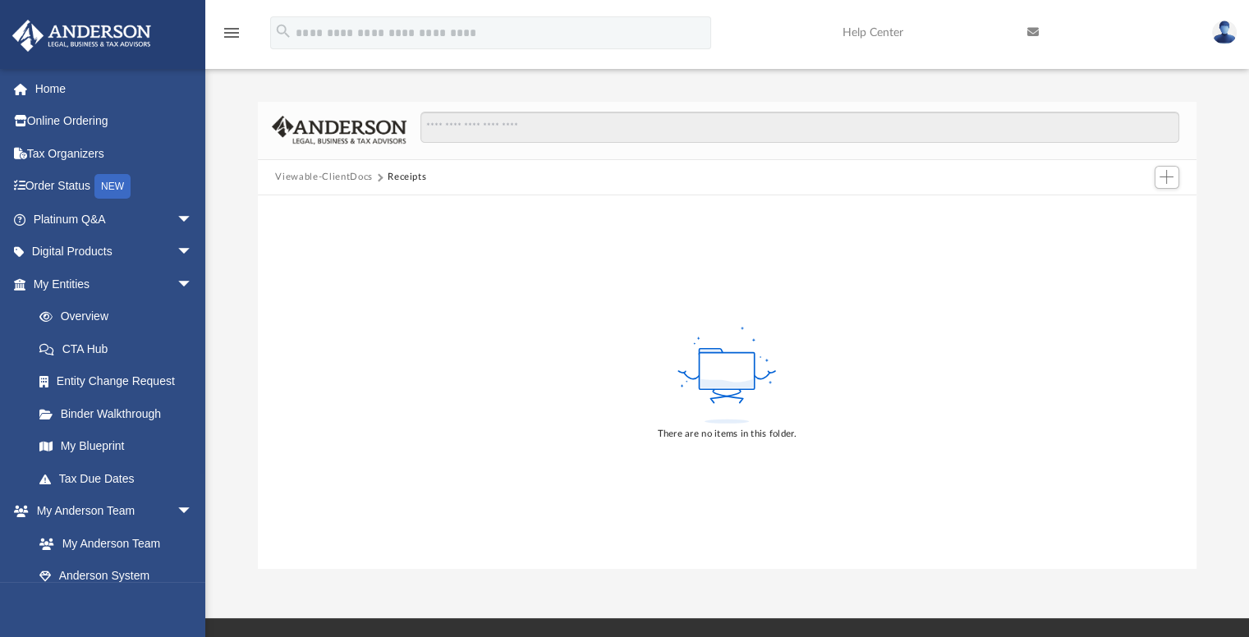
click at [322, 175] on button "Viewable-ClientDocs" at bounding box center [323, 177] width 97 height 15
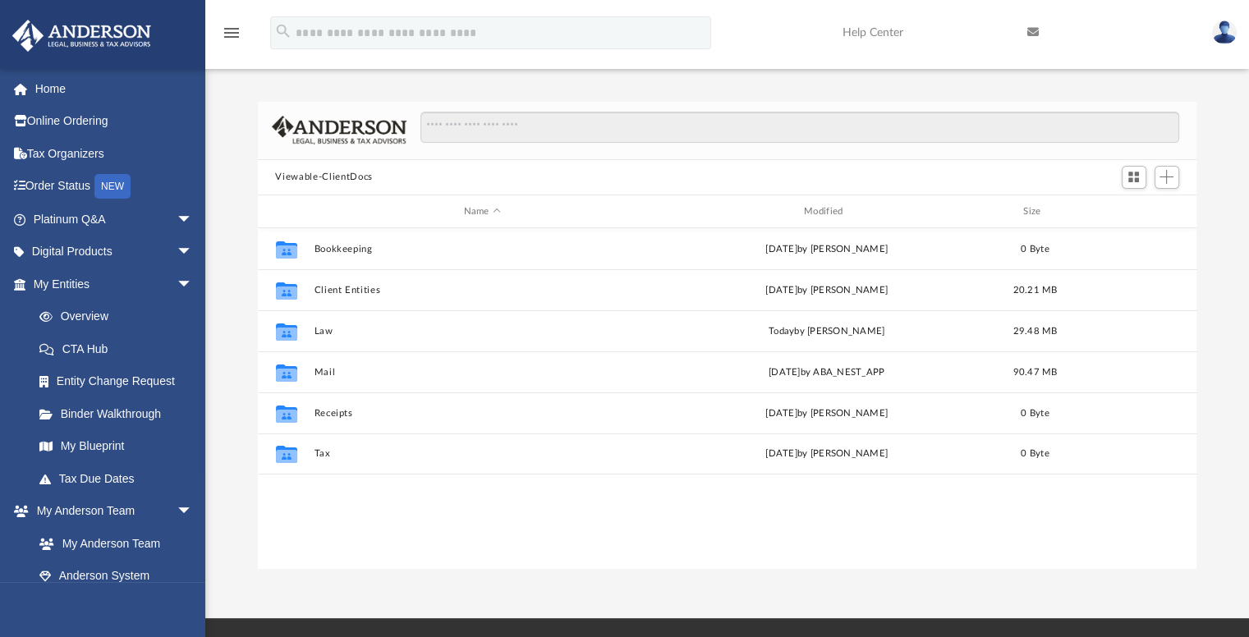
scroll to position [361, 927]
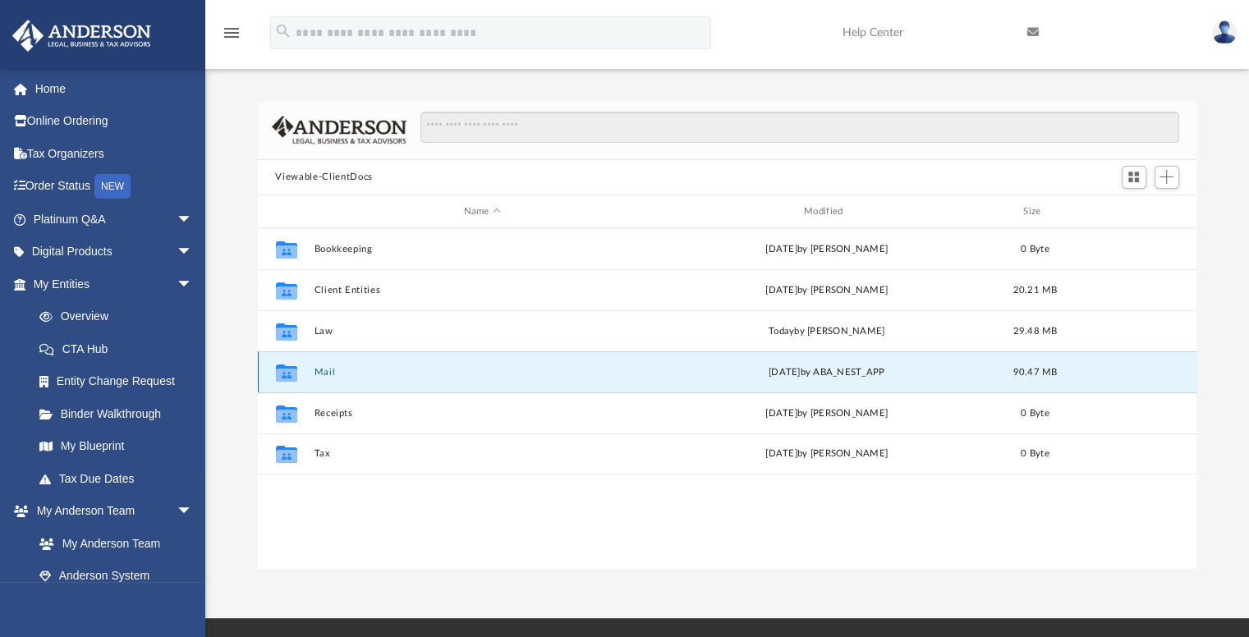
click at [332, 372] on button "Mail" at bounding box center [482, 372] width 337 height 11
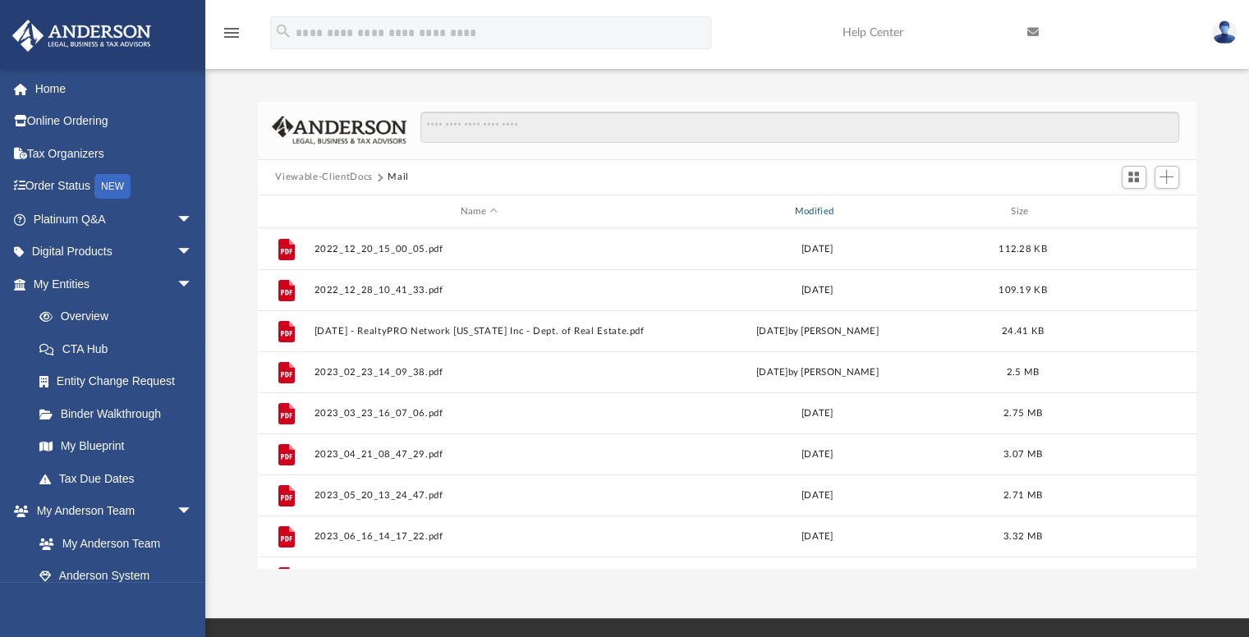
click at [821, 210] on div "Modified" at bounding box center [816, 212] width 331 height 15
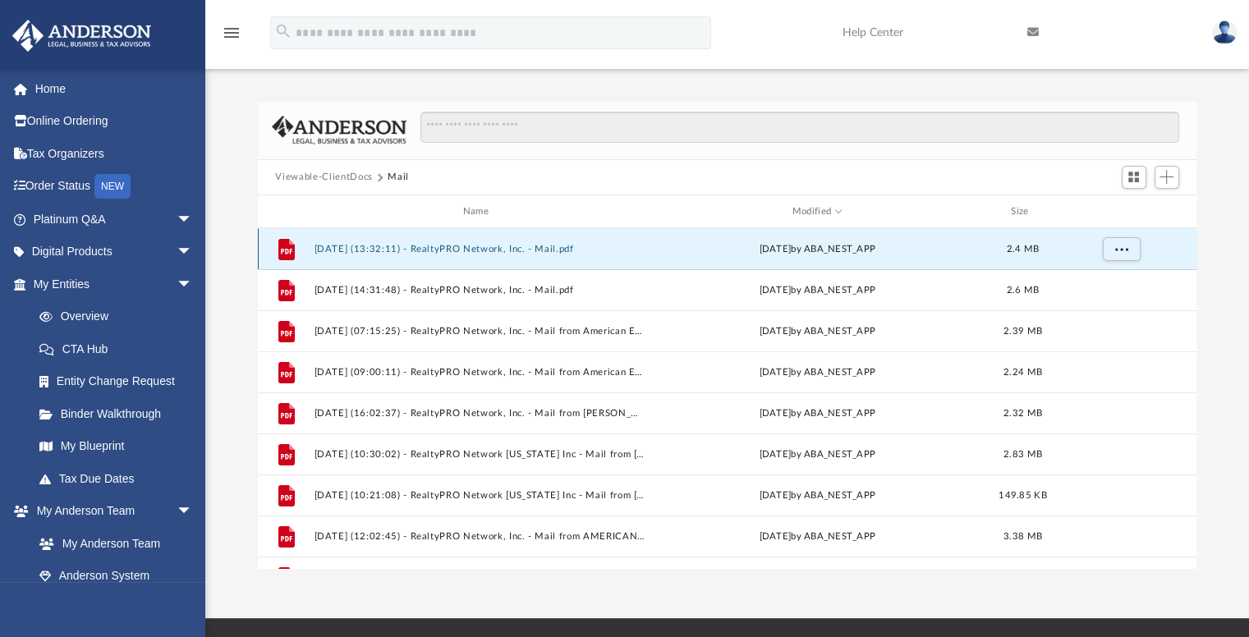
click at [434, 250] on button "2025.09.18 (13:32:11) - RealtyPRO Network, Inc. - Mail.pdf" at bounding box center [479, 249] width 331 height 11
